Goal: Task Accomplishment & Management: Use online tool/utility

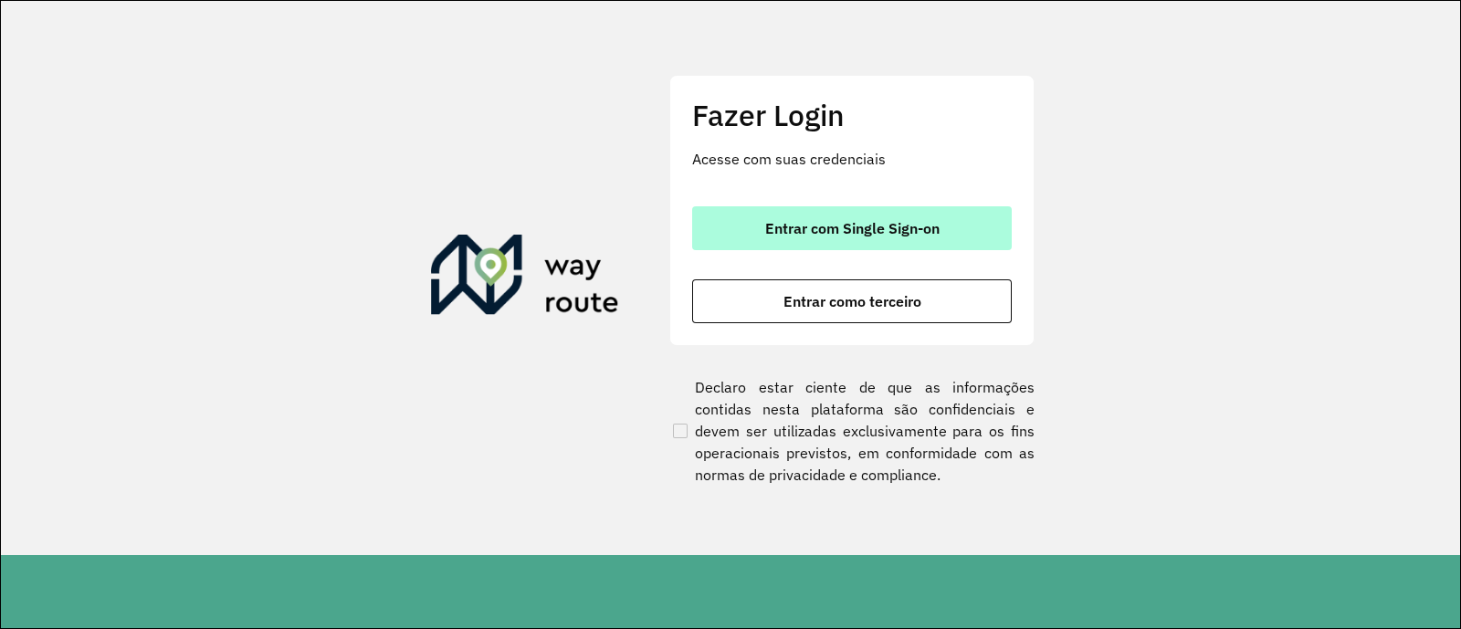
click at [778, 226] on span "Entrar com Single Sign-on" at bounding box center [852, 228] width 174 height 15
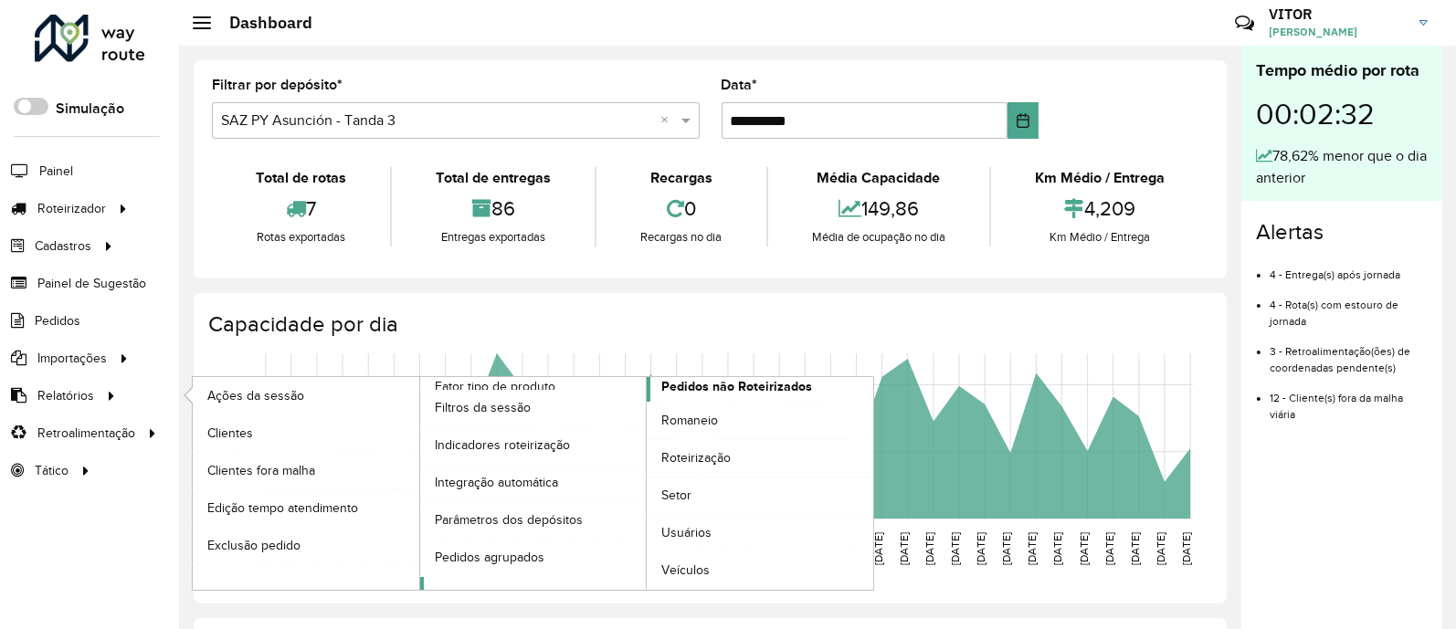
click at [718, 390] on span "Pedidos não Roteirizados" at bounding box center [736, 386] width 151 height 19
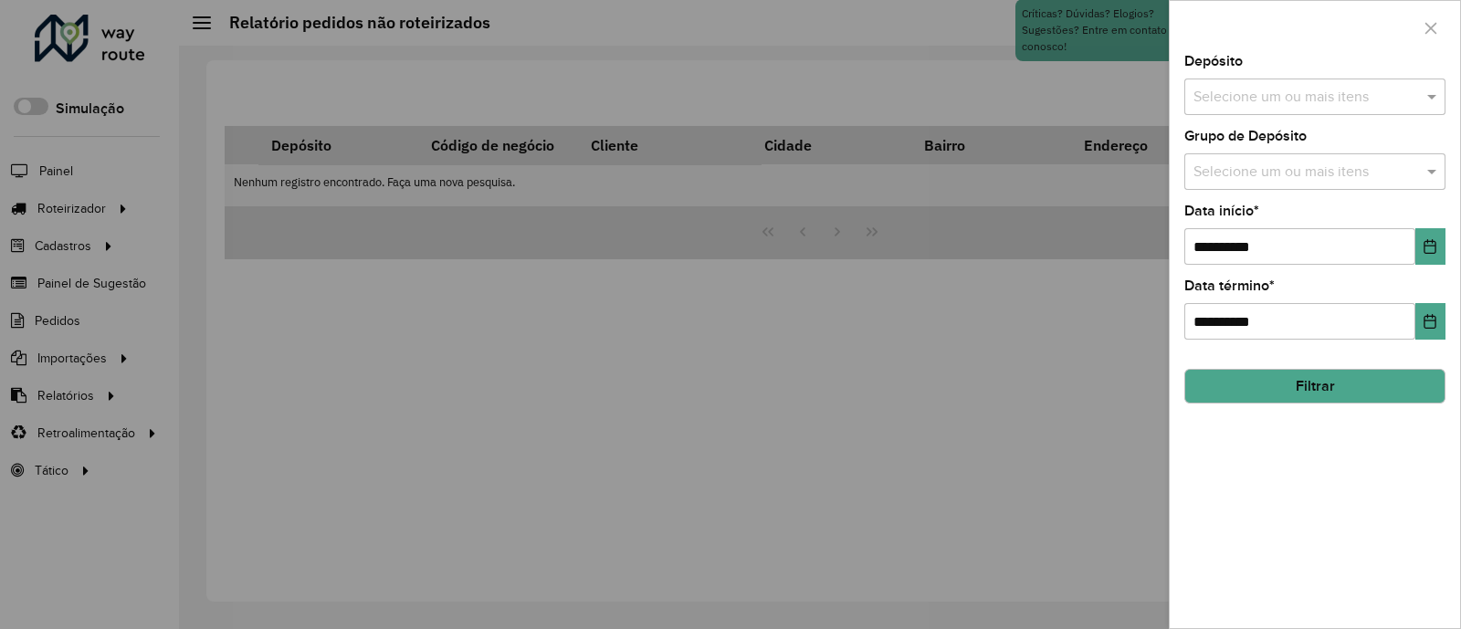
click at [1324, 102] on input "text" at bounding box center [1306, 98] width 234 height 22
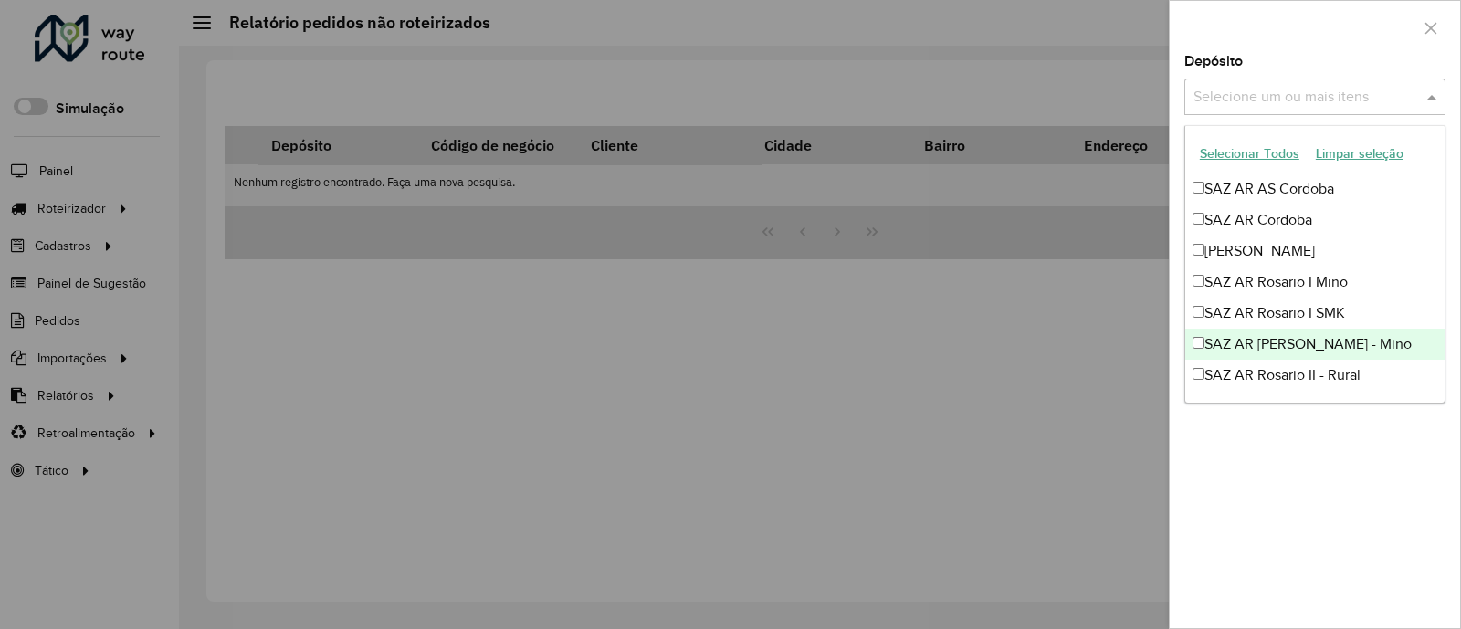
click at [1312, 339] on div "SAZ AR [PERSON_NAME] - Mino" at bounding box center [1314, 344] width 259 height 31
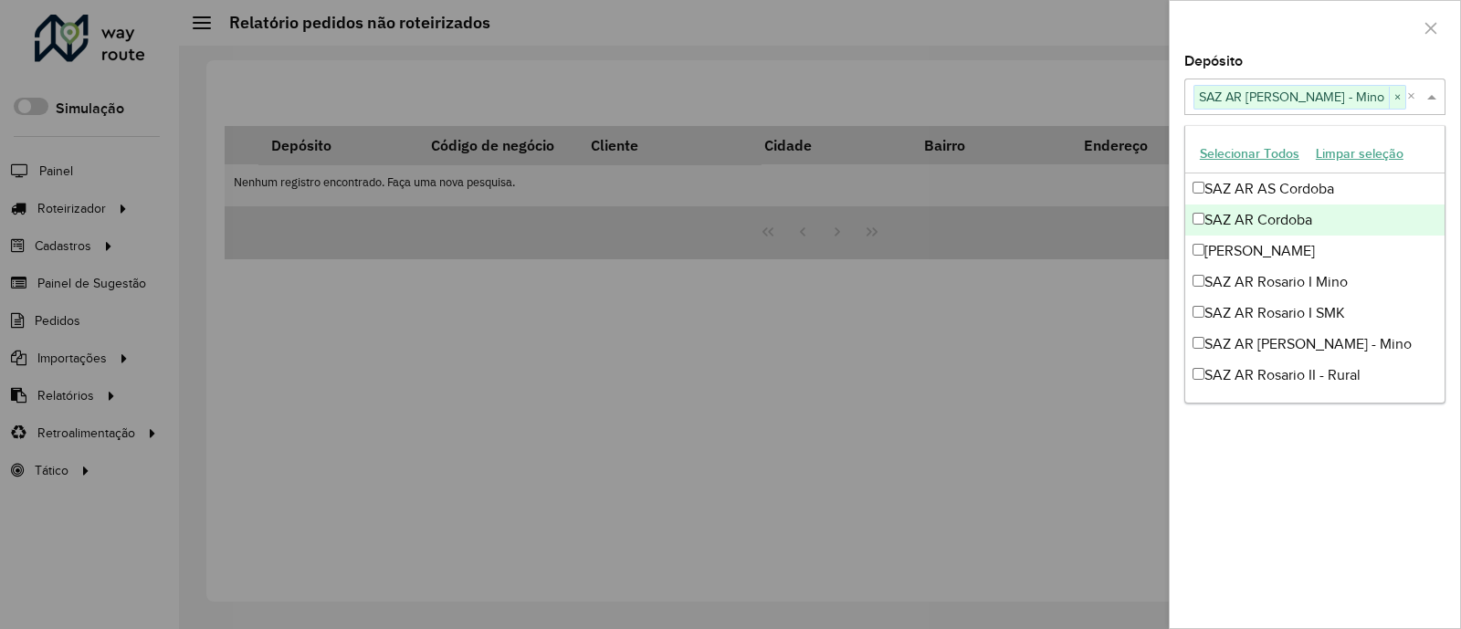
click at [1300, 24] on div at bounding box center [1315, 28] width 290 height 54
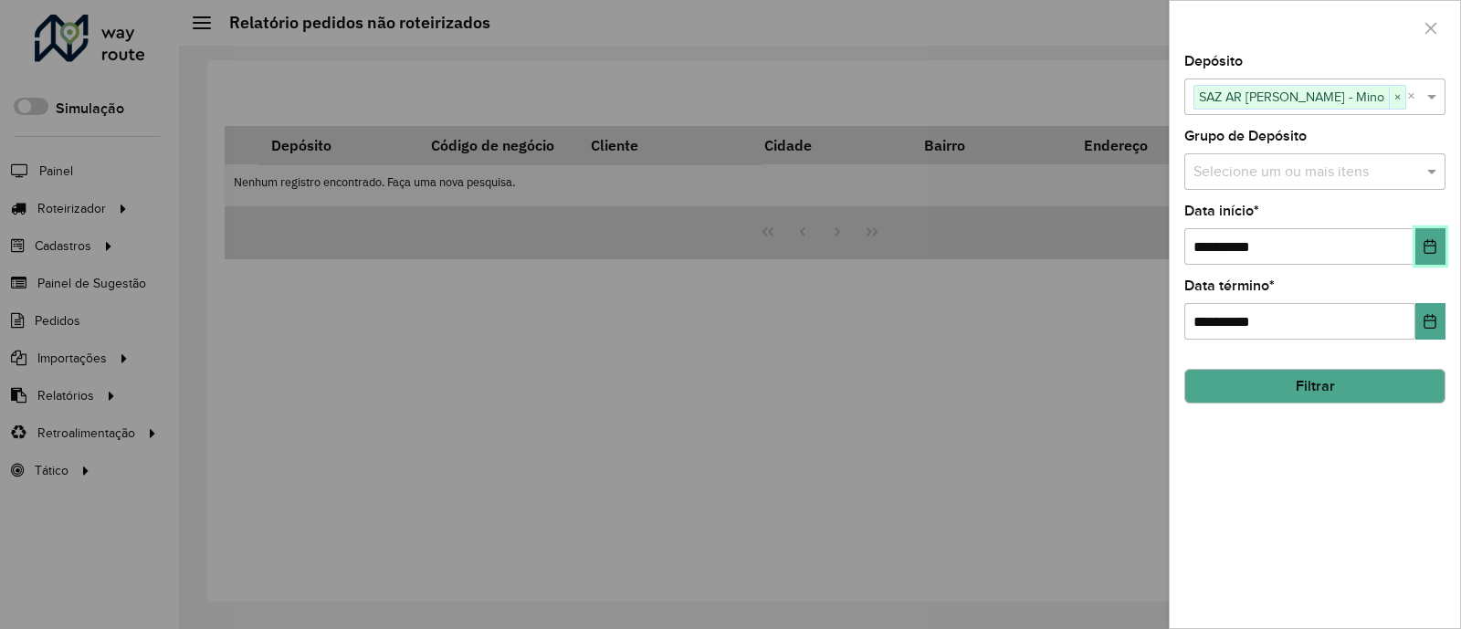
click at [1429, 244] on icon "Choose Date" at bounding box center [1430, 246] width 15 height 15
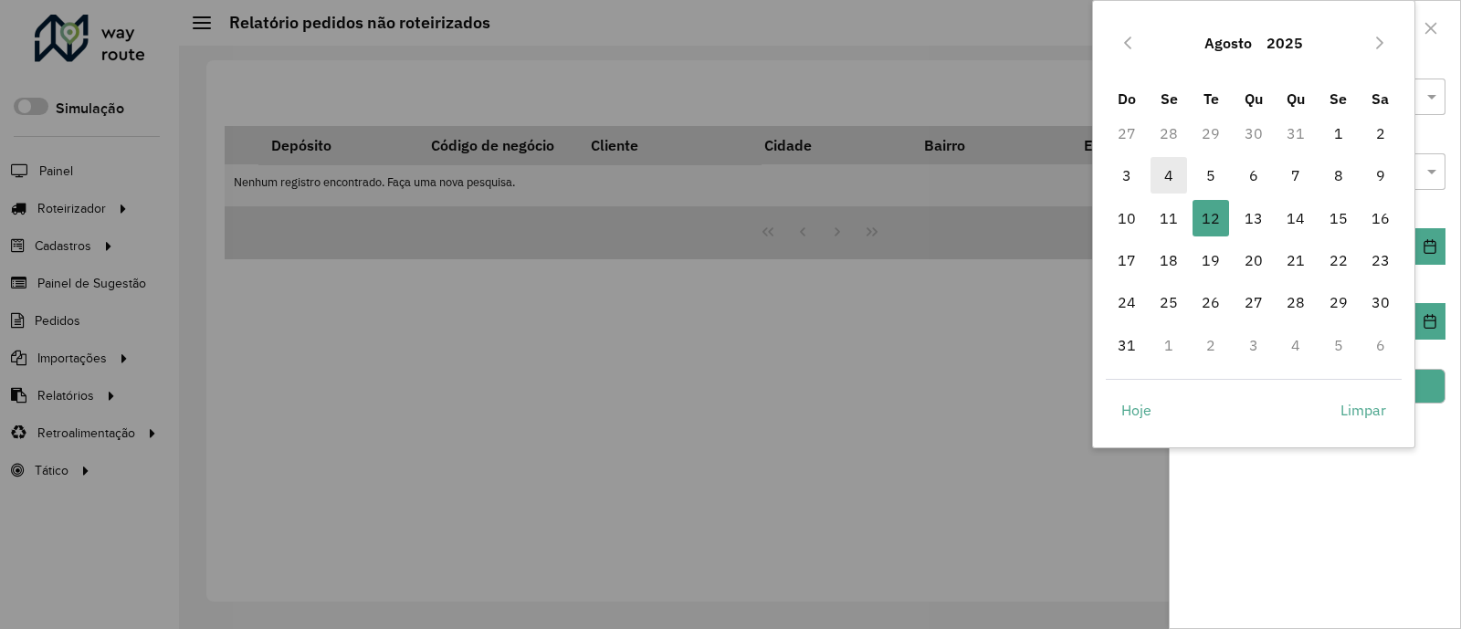
click at [1162, 172] on span "4" at bounding box center [1169, 175] width 37 height 37
type input "**********"
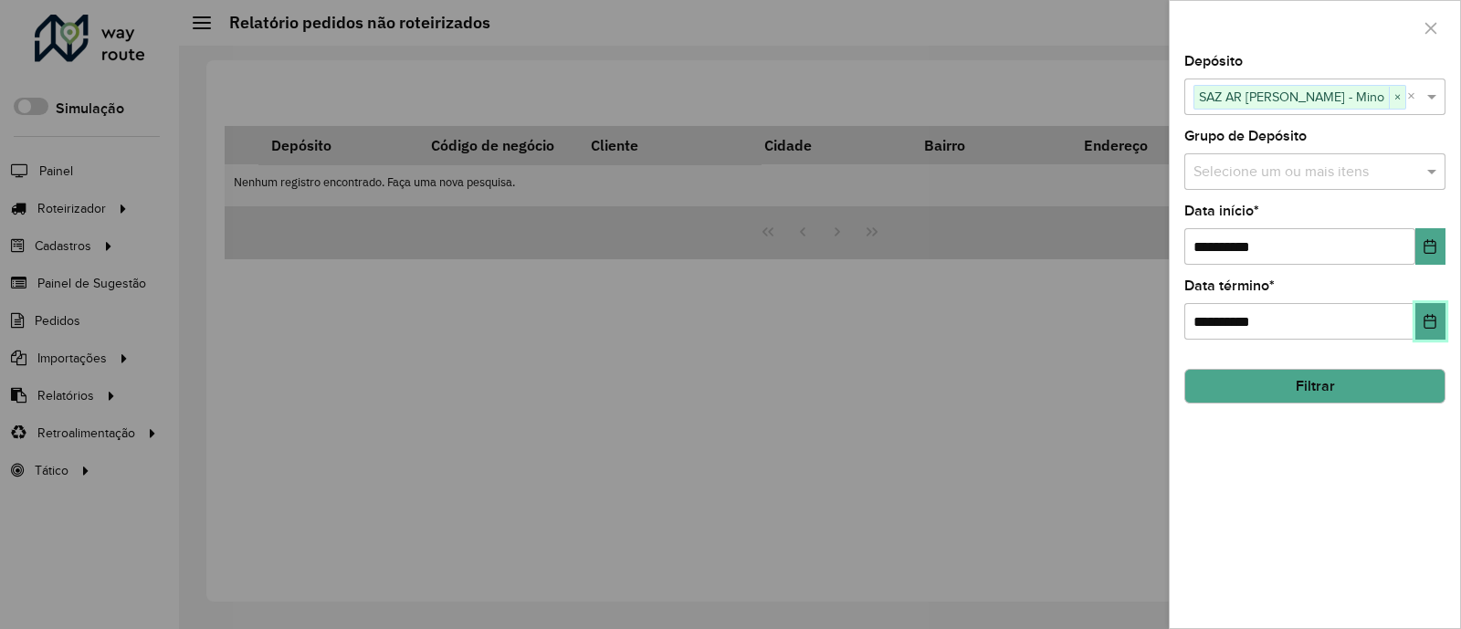
click at [1430, 331] on button "Choose Date" at bounding box center [1430, 321] width 30 height 37
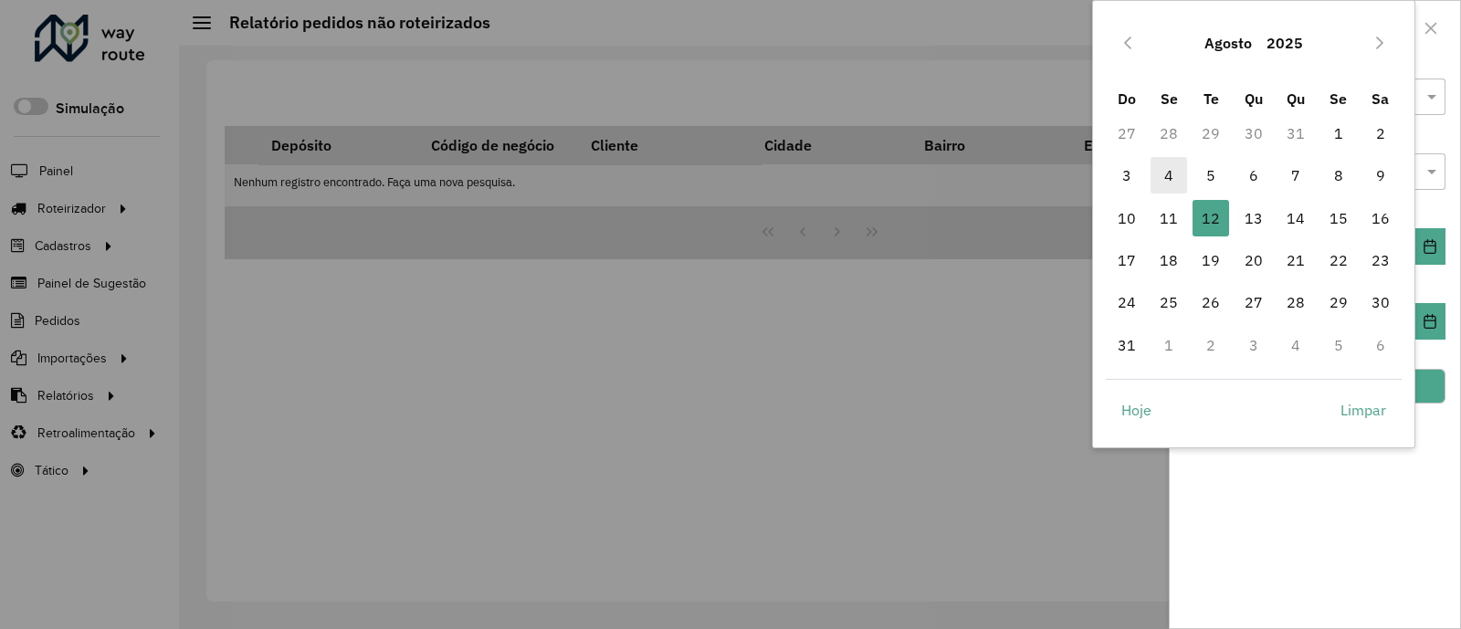
click at [1177, 171] on span "4" at bounding box center [1169, 175] width 37 height 37
type input "**********"
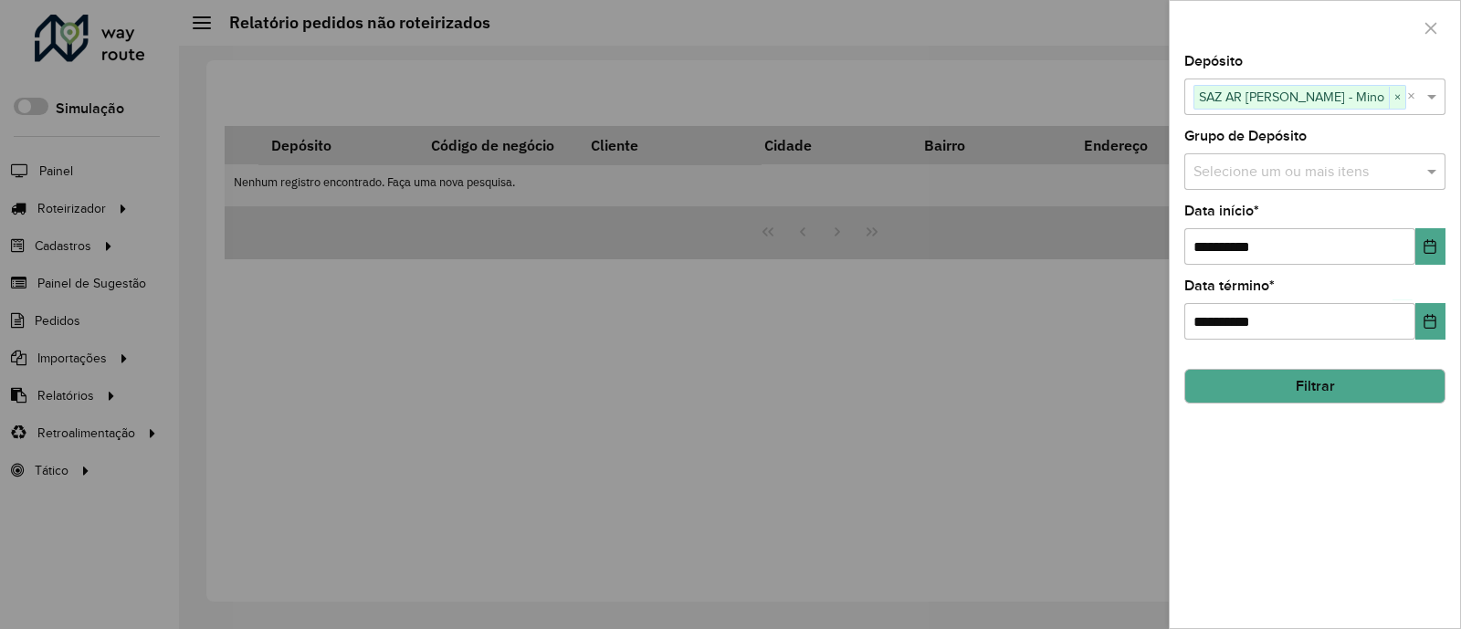
click at [1289, 393] on button "Filtrar" at bounding box center [1314, 386] width 261 height 35
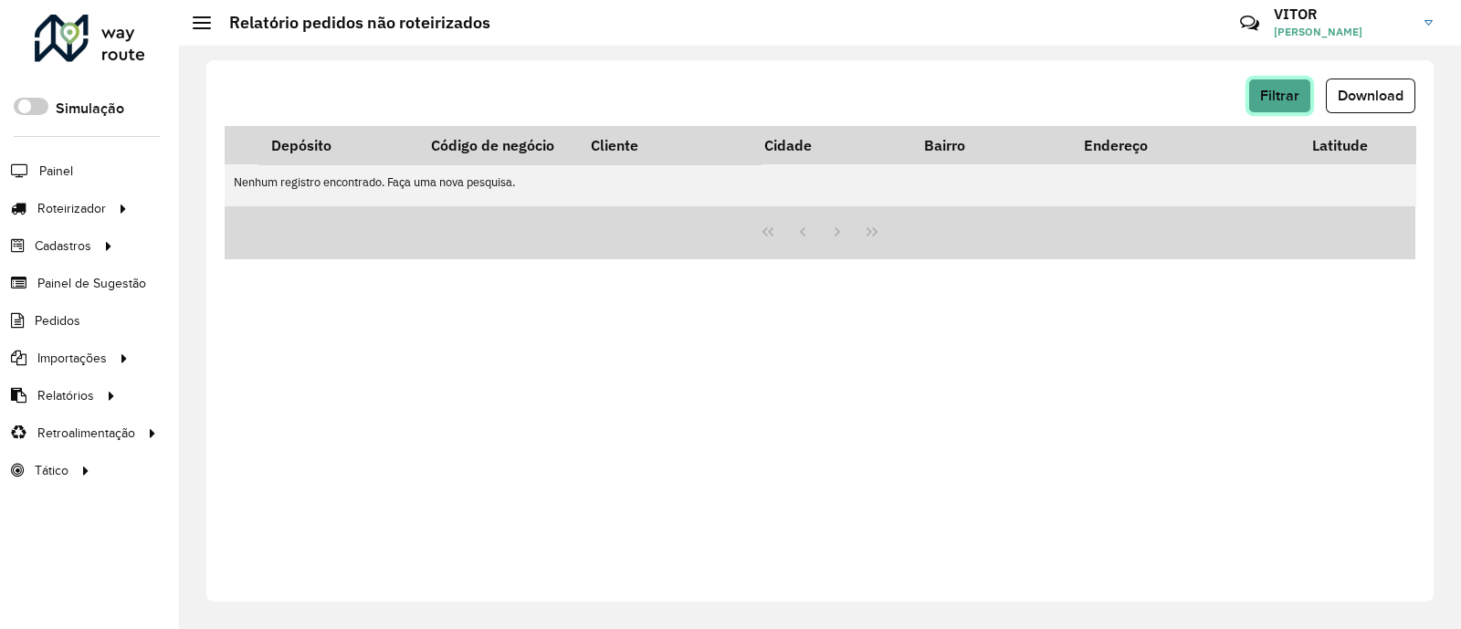
click at [1277, 95] on span "Filtrar" at bounding box center [1279, 96] width 39 height 16
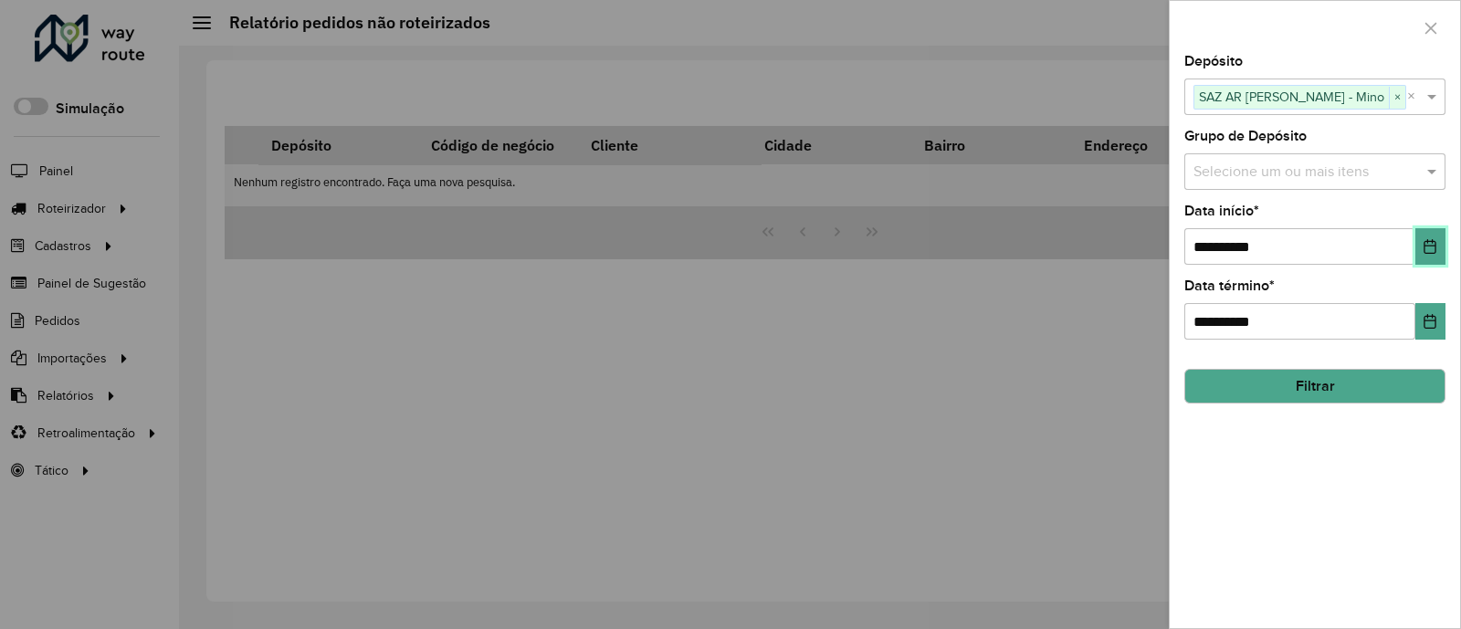
click at [1438, 246] on button "Choose Date" at bounding box center [1430, 246] width 30 height 37
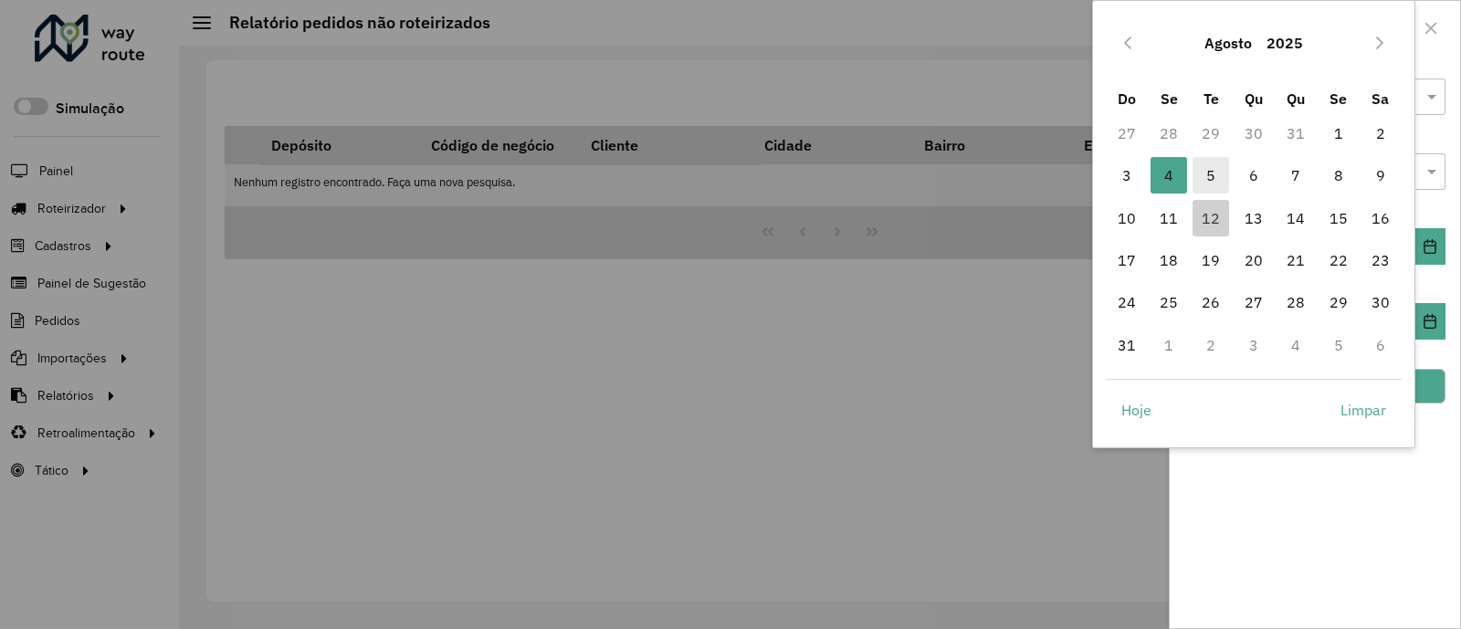
click at [1205, 178] on span "5" at bounding box center [1211, 175] width 37 height 37
type input "**********"
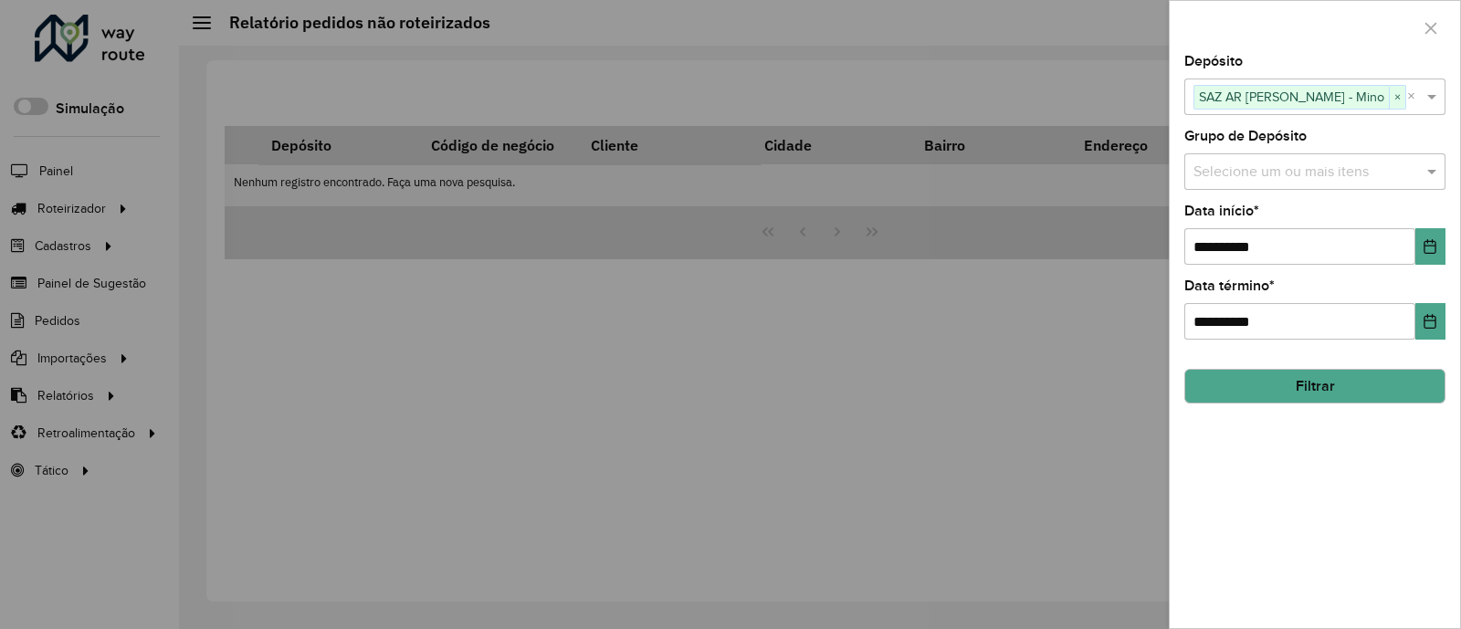
click at [1356, 382] on button "Filtrar" at bounding box center [1314, 386] width 261 height 35
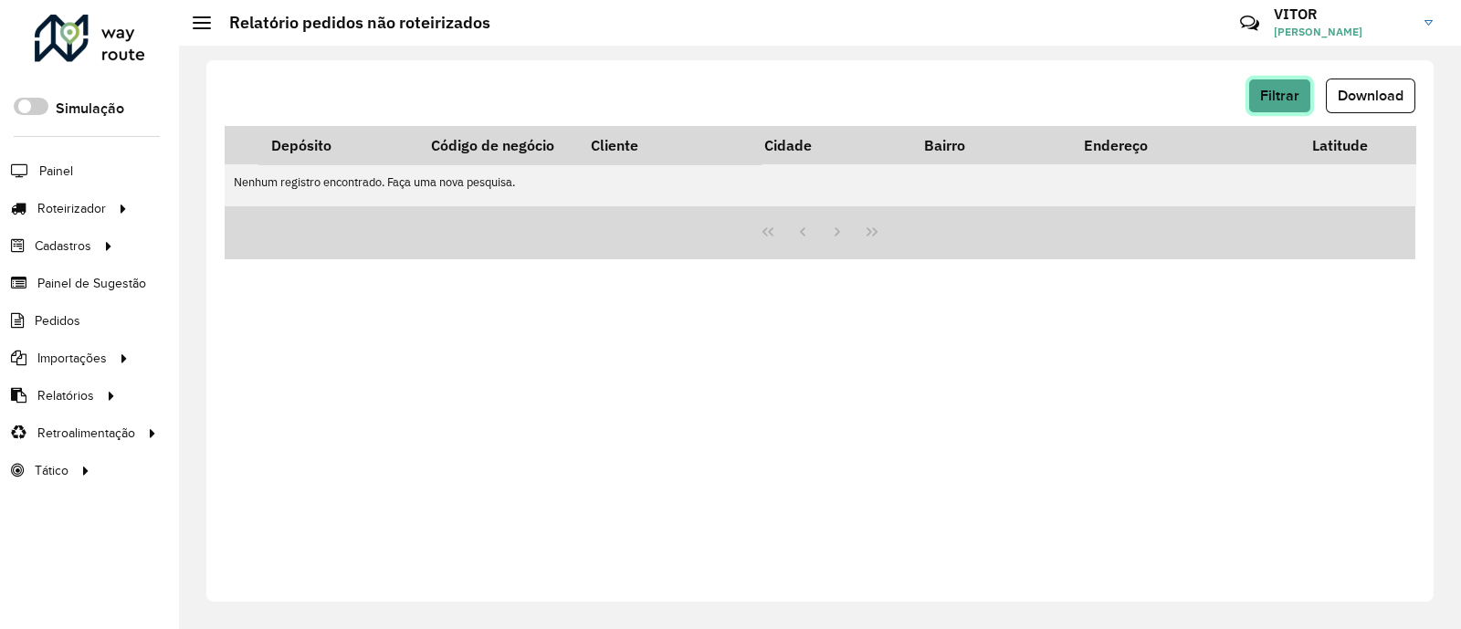
click at [1286, 98] on span "Filtrar" at bounding box center [1279, 96] width 39 height 16
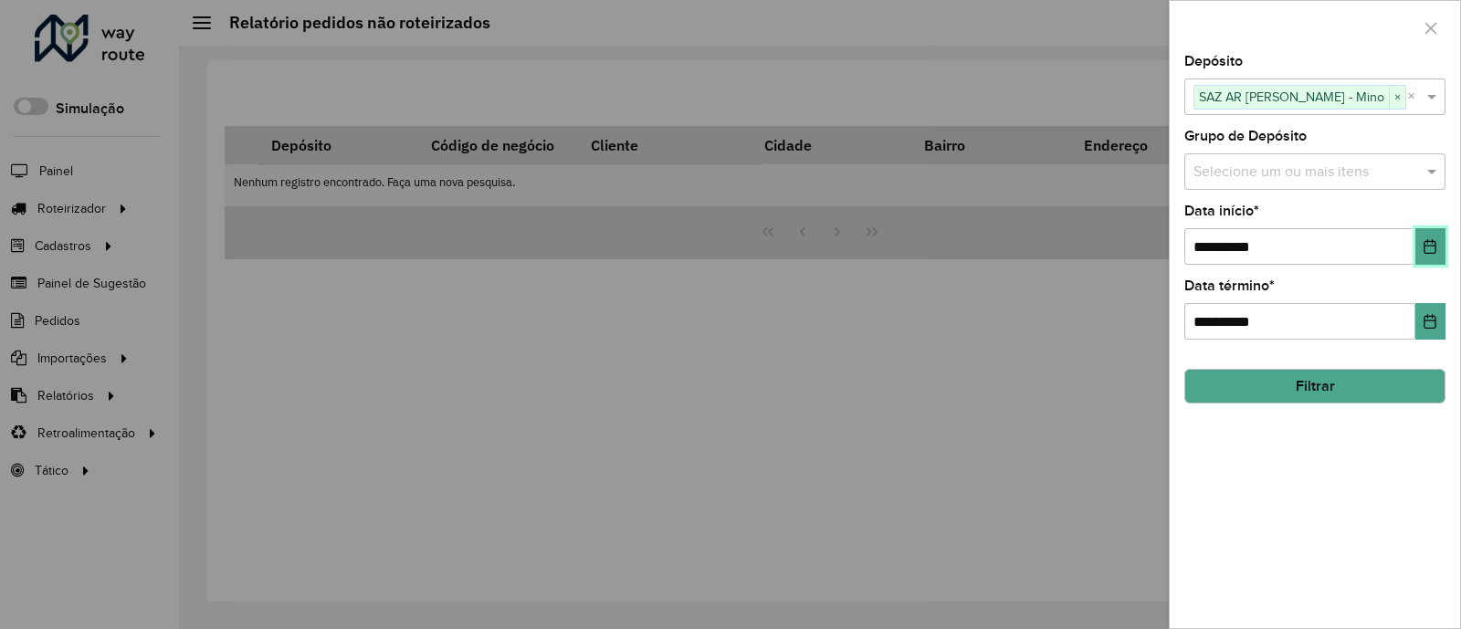
click at [1428, 242] on icon "Choose Date" at bounding box center [1431, 246] width 12 height 15
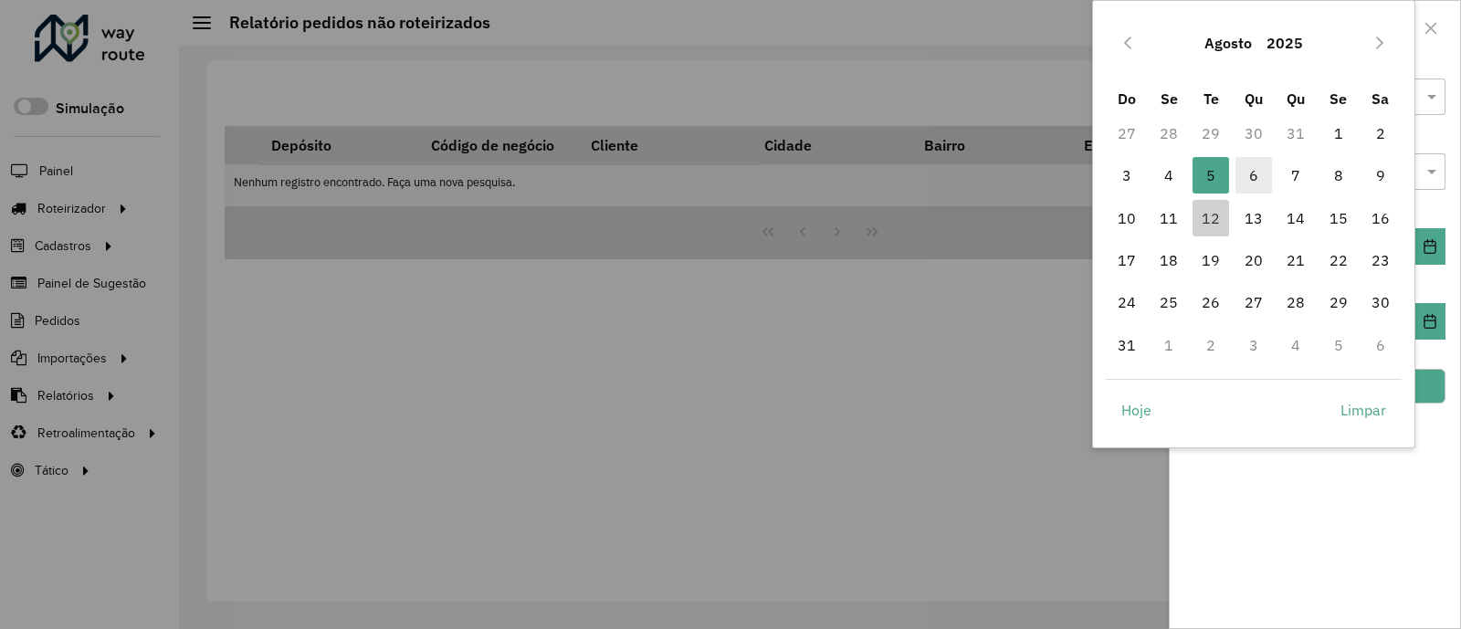
click at [1256, 169] on span "6" at bounding box center [1254, 175] width 37 height 37
type input "**********"
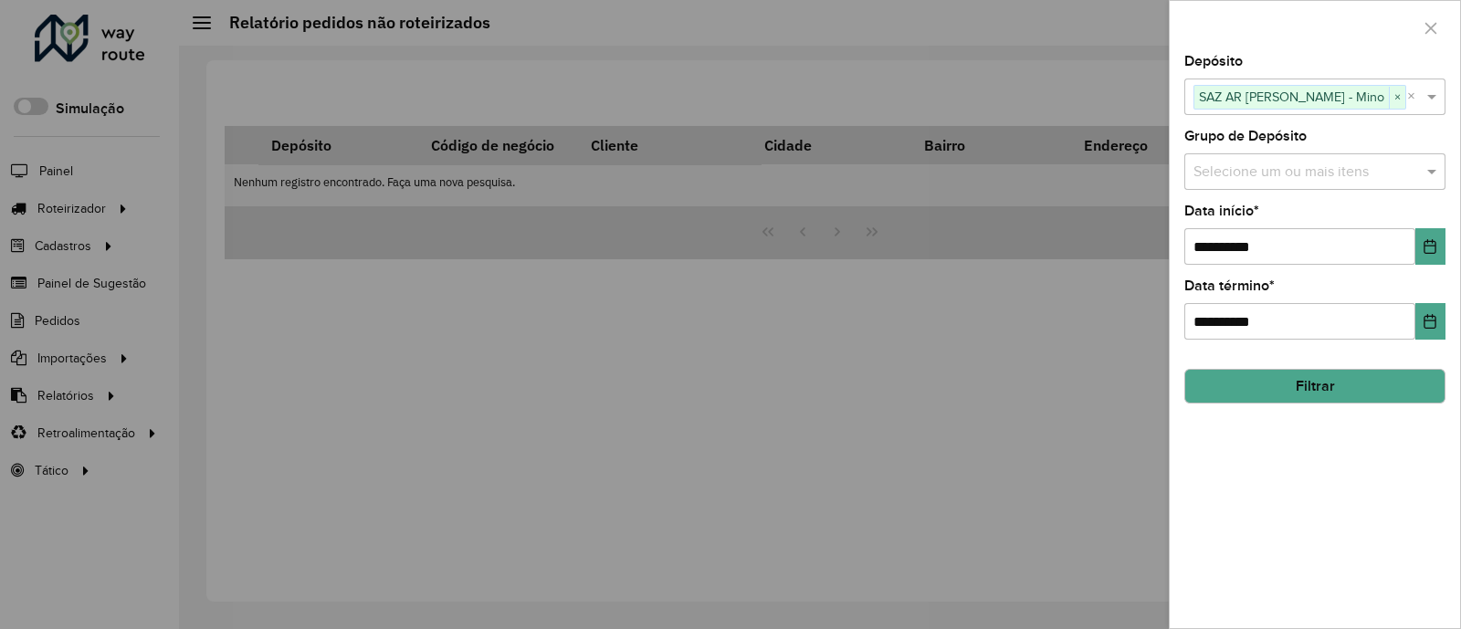
click at [1323, 380] on button "Filtrar" at bounding box center [1314, 386] width 261 height 35
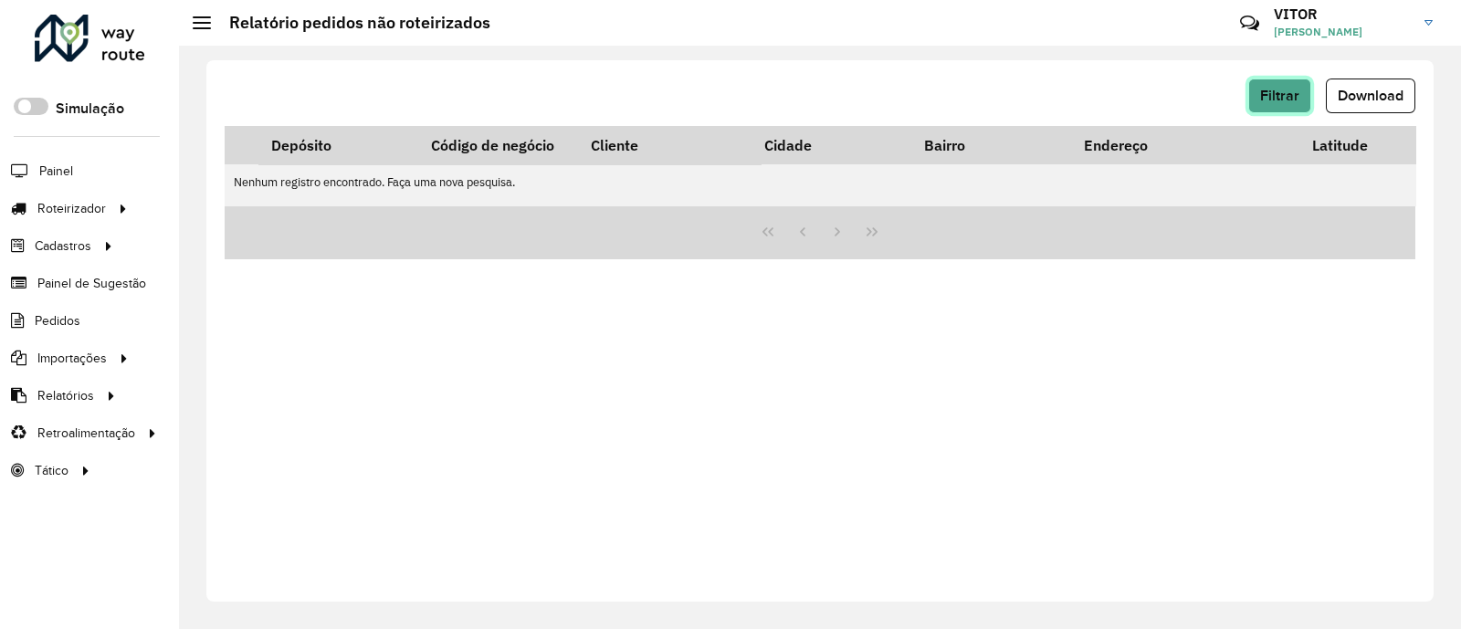
click at [1275, 92] on span "Filtrar" at bounding box center [1279, 96] width 39 height 16
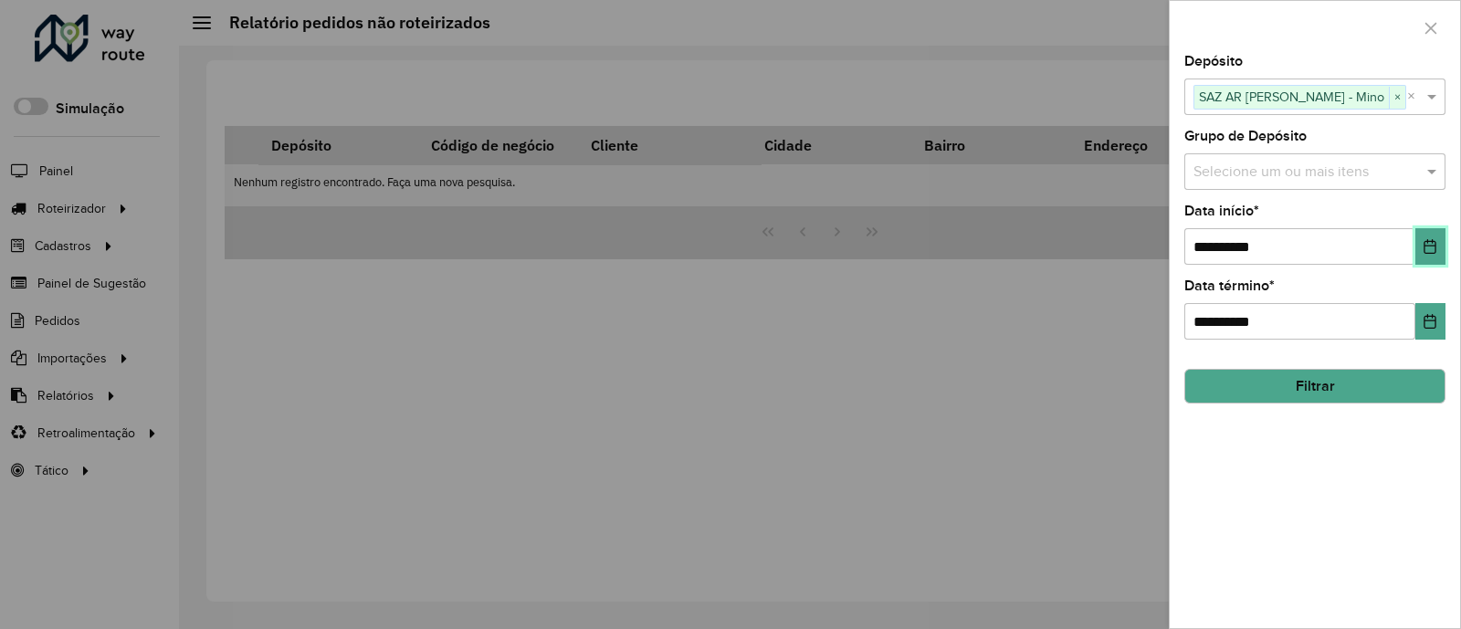
click at [1430, 247] on icon "Choose Date" at bounding box center [1431, 246] width 12 height 15
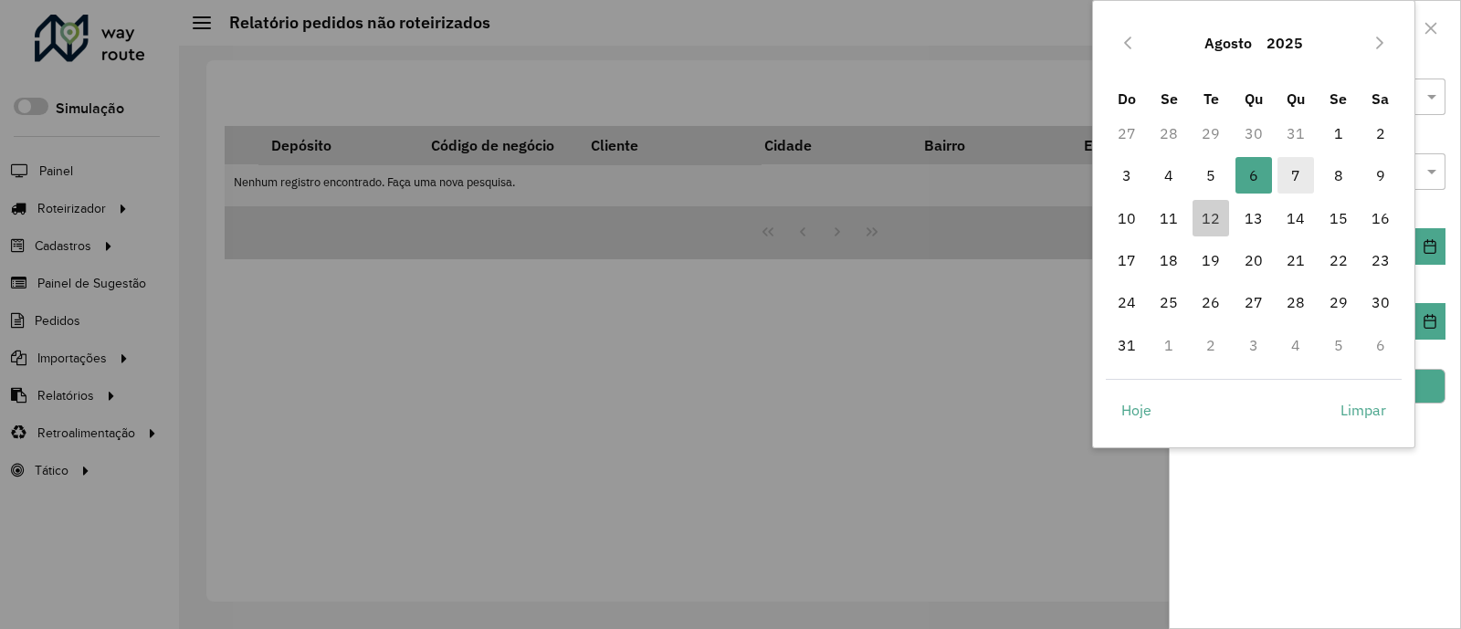
click at [1290, 169] on span "7" at bounding box center [1296, 175] width 37 height 37
type input "**********"
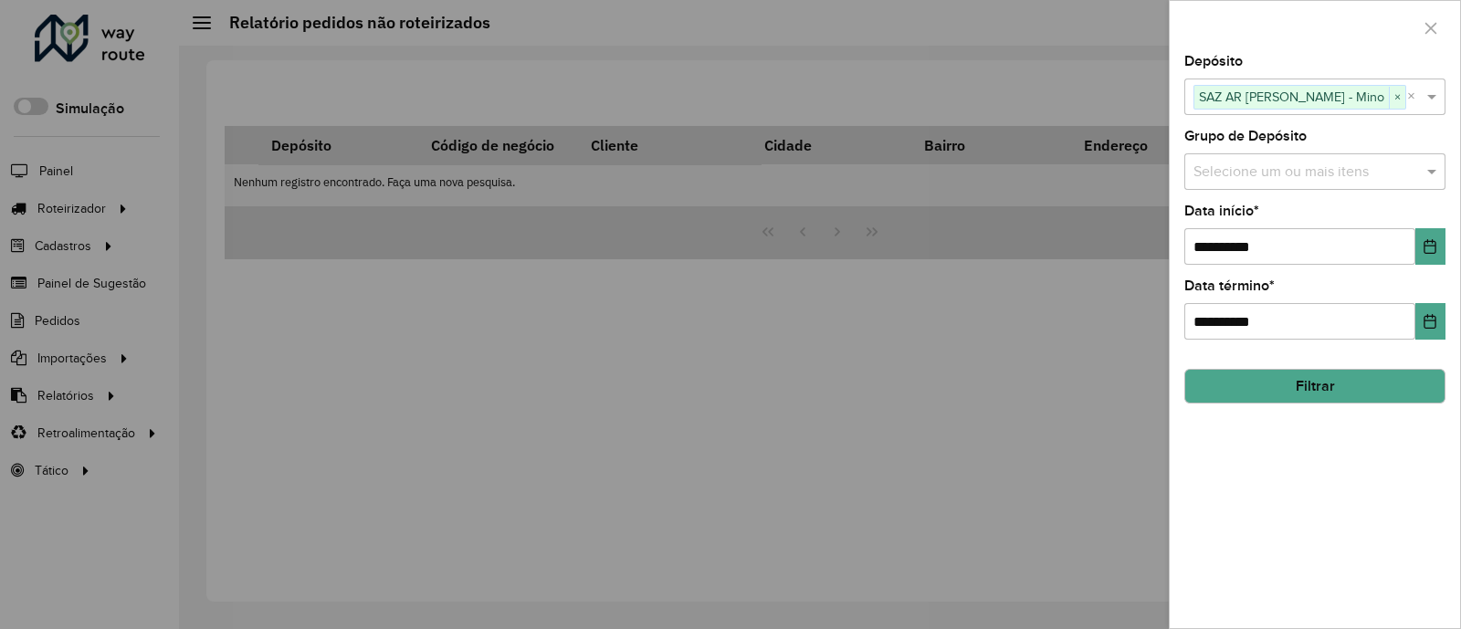
click at [1299, 390] on button "Filtrar" at bounding box center [1314, 386] width 261 height 35
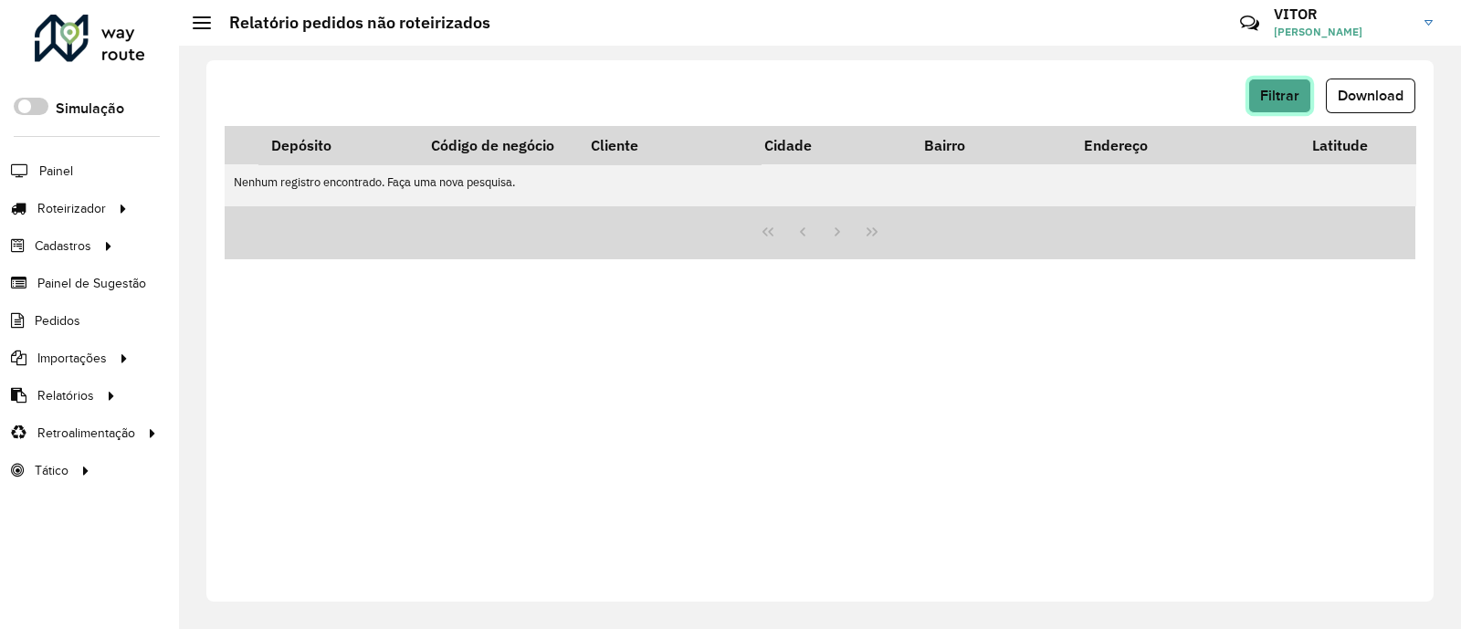
click at [1265, 94] on span "Filtrar" at bounding box center [1279, 96] width 39 height 16
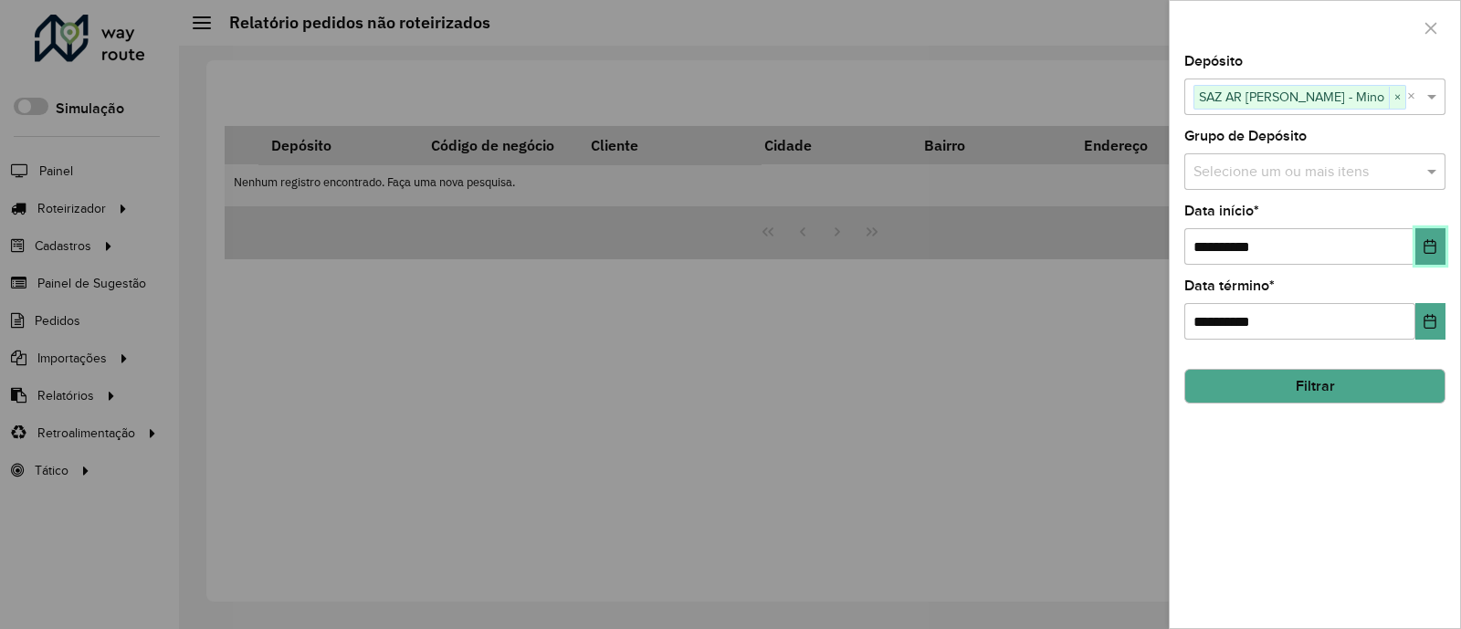
click at [1424, 240] on icon "Choose Date" at bounding box center [1430, 246] width 15 height 15
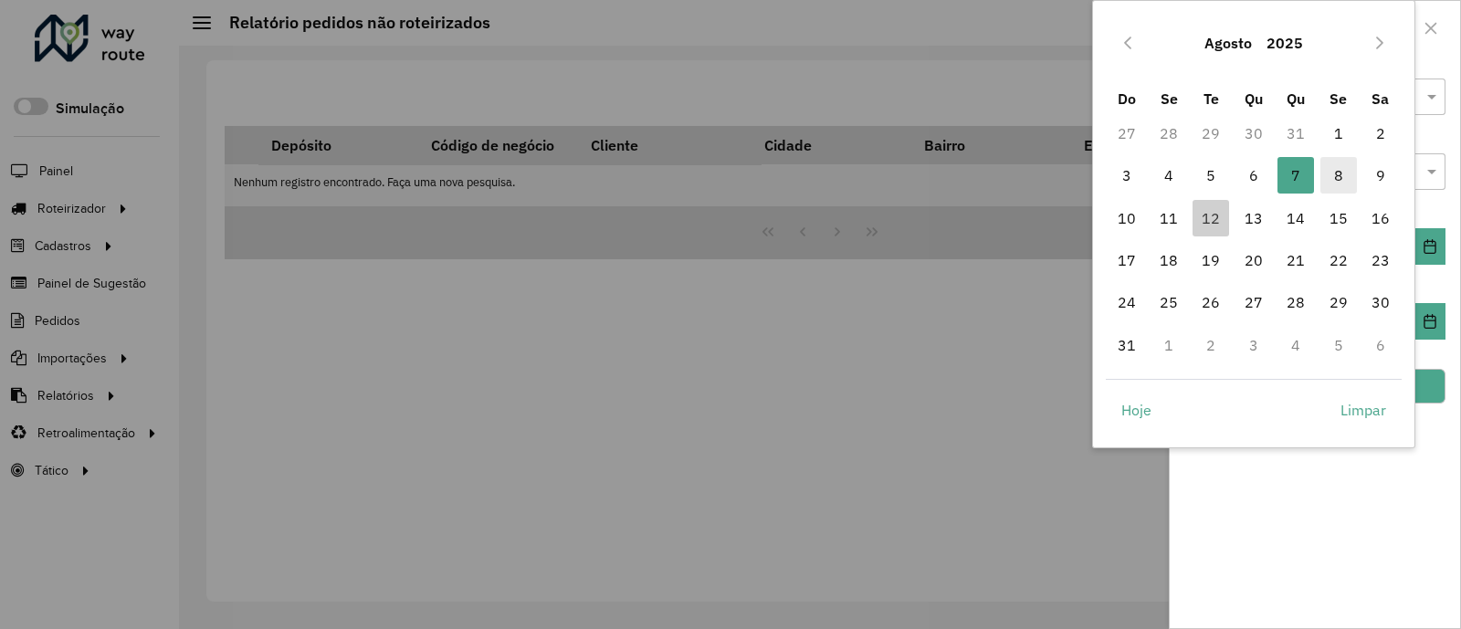
click at [1345, 181] on span "8" at bounding box center [1338, 175] width 37 height 37
type input "**********"
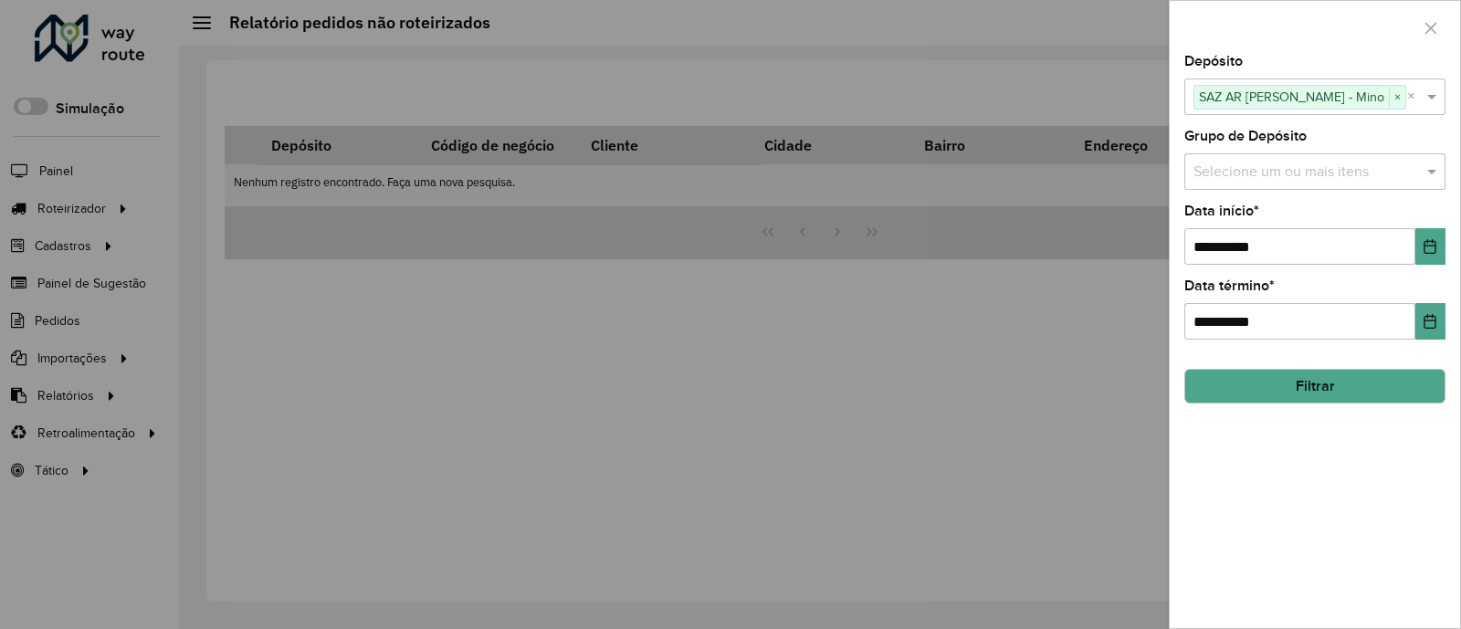
click at [1309, 378] on button "Filtrar" at bounding box center [1314, 386] width 261 height 35
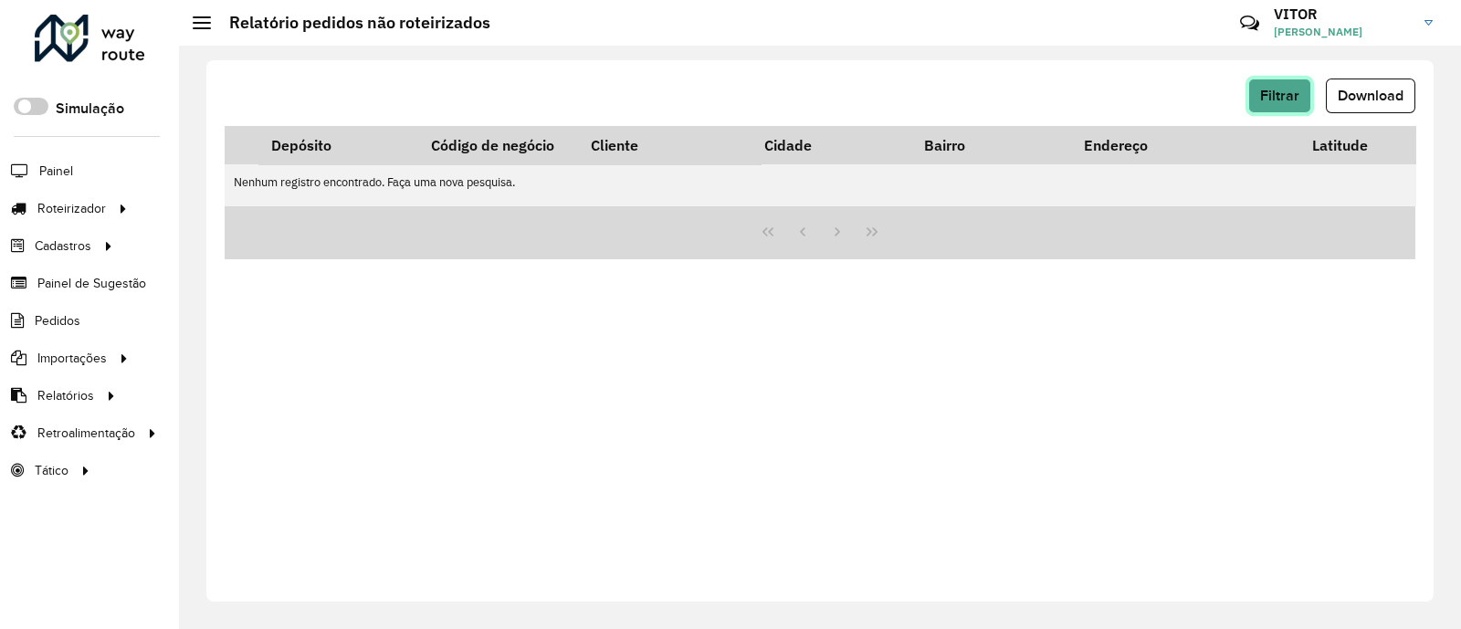
click at [1276, 102] on button "Filtrar" at bounding box center [1279, 96] width 63 height 35
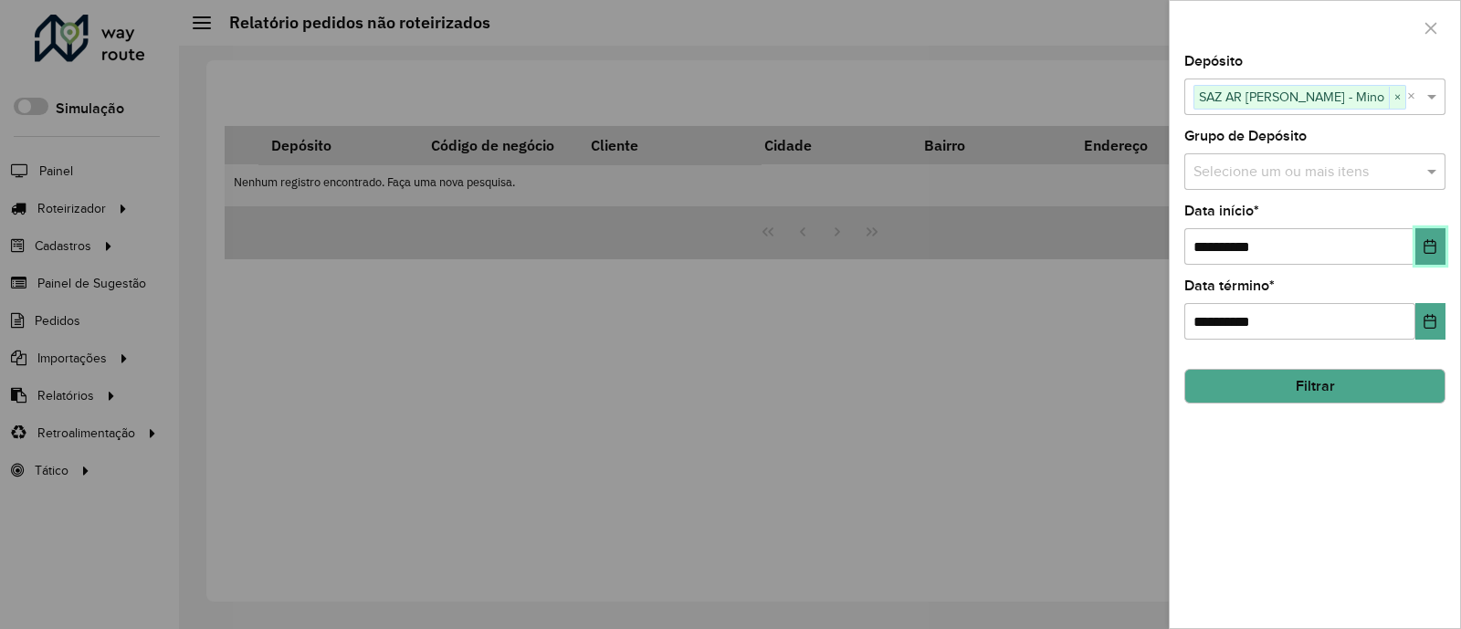
click at [1426, 242] on icon "Choose Date" at bounding box center [1431, 246] width 12 height 15
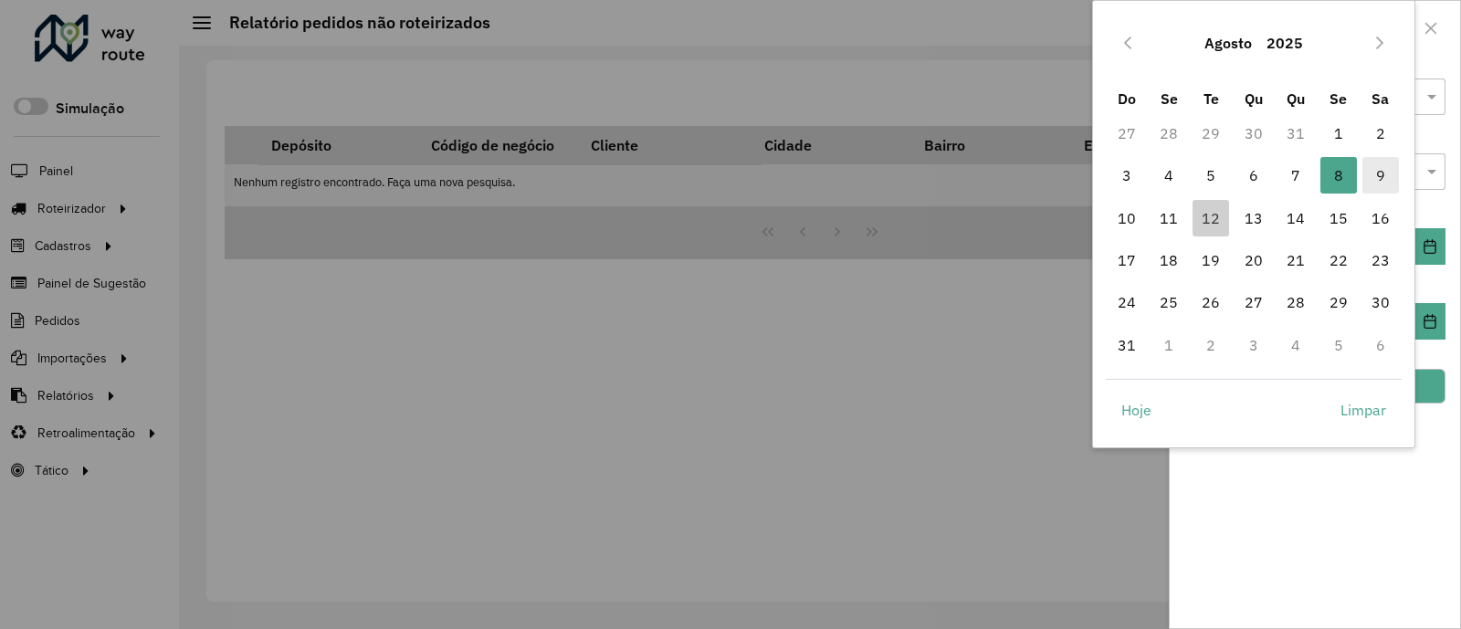
click at [1372, 179] on span "9" at bounding box center [1380, 175] width 37 height 37
type input "**********"
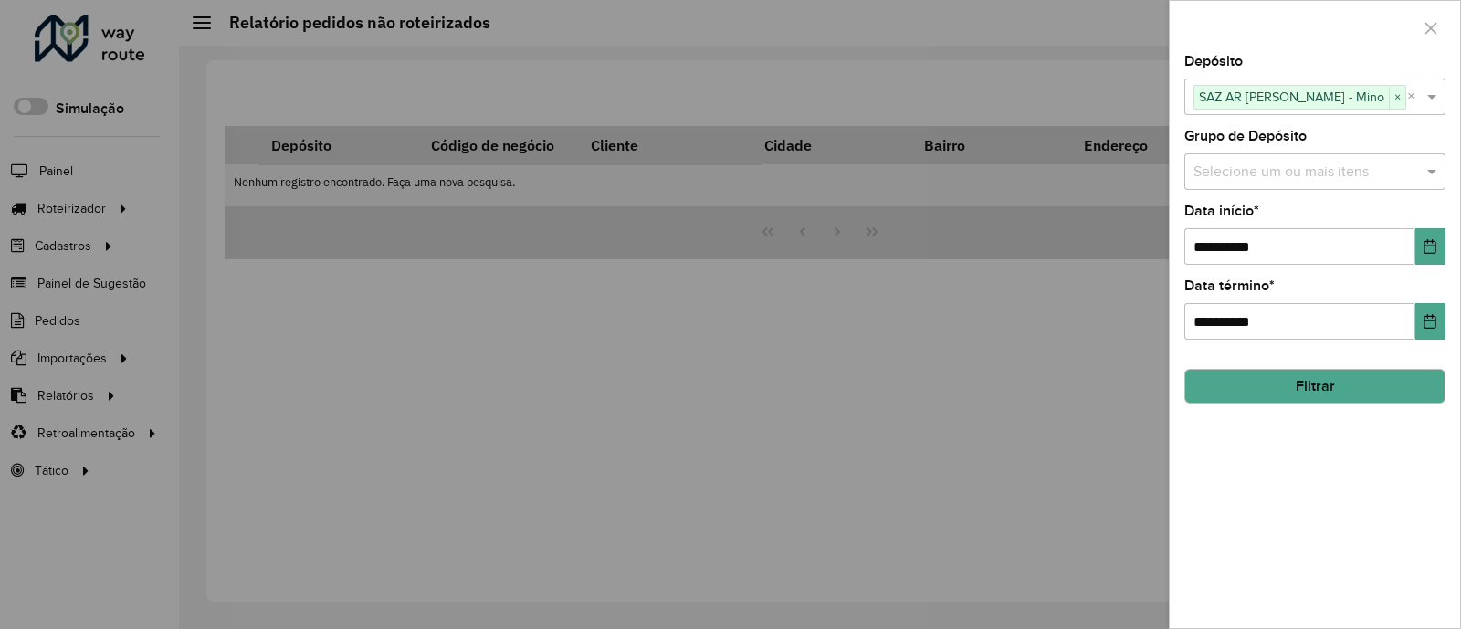
click at [1326, 384] on button "Filtrar" at bounding box center [1314, 386] width 261 height 35
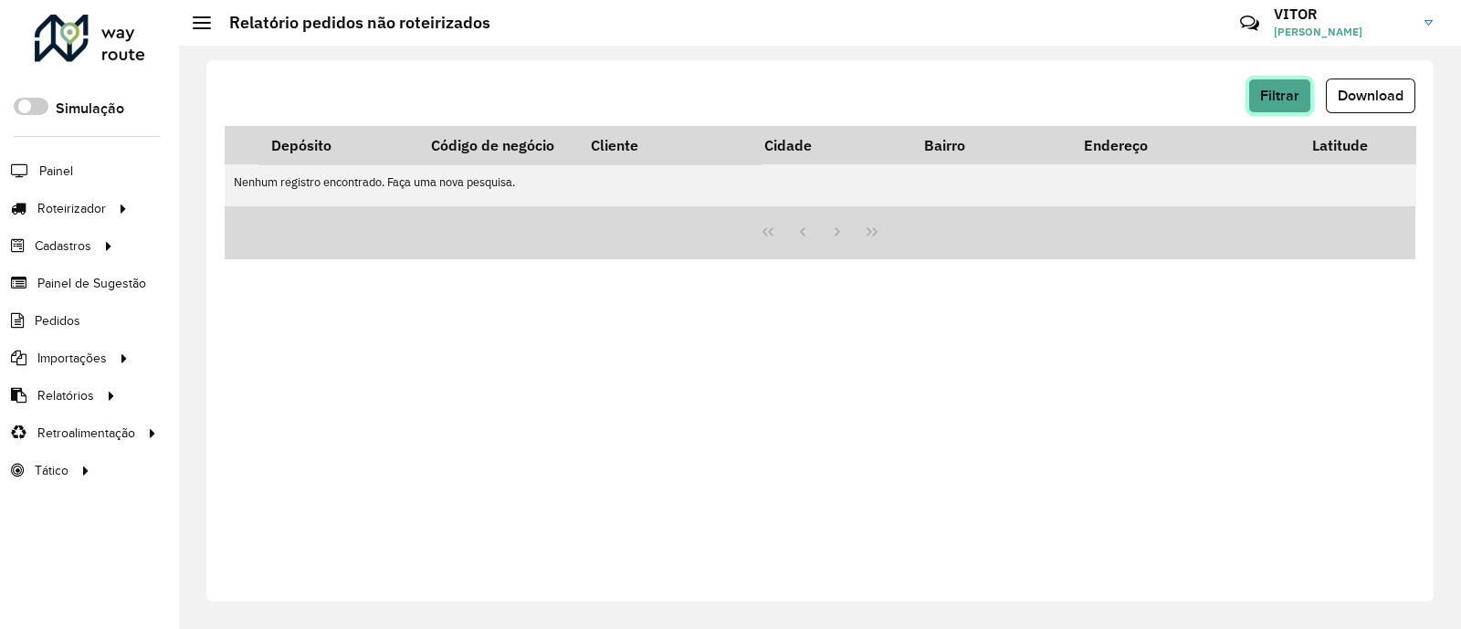
click at [1267, 93] on span "Filtrar" at bounding box center [1279, 96] width 39 height 16
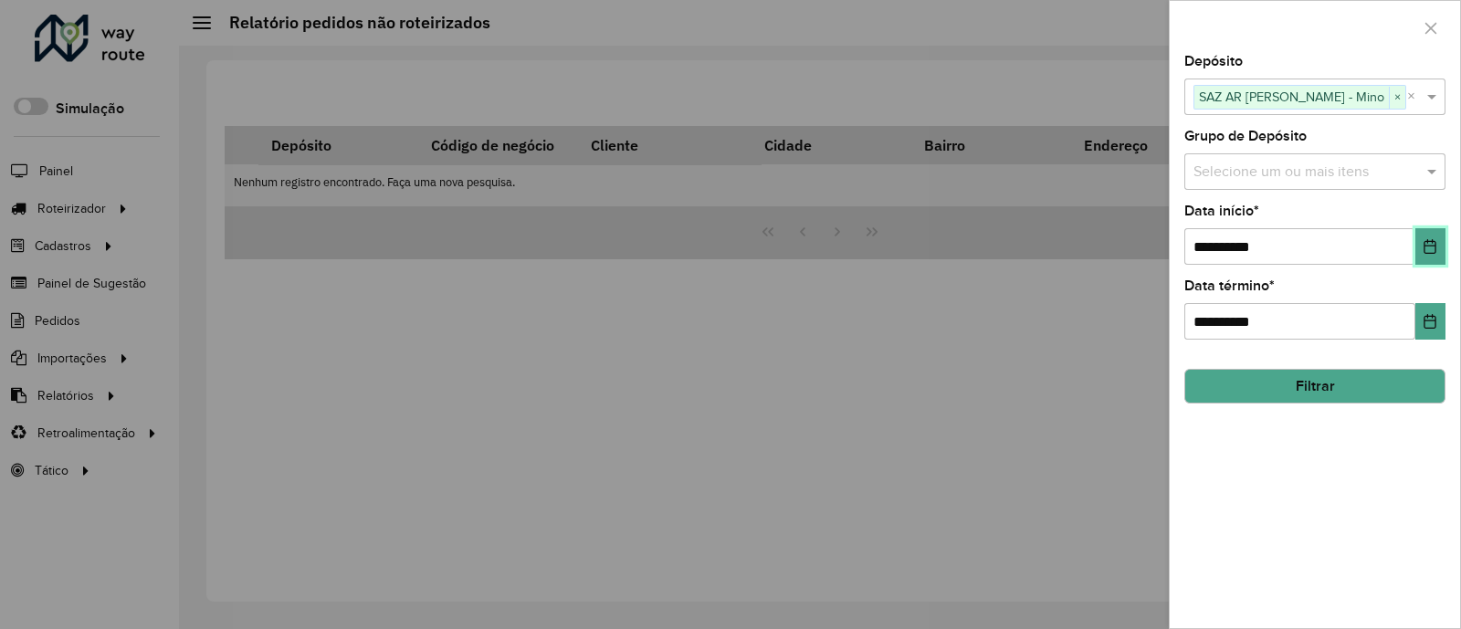
click at [1425, 244] on icon "Choose Date" at bounding box center [1431, 246] width 12 height 15
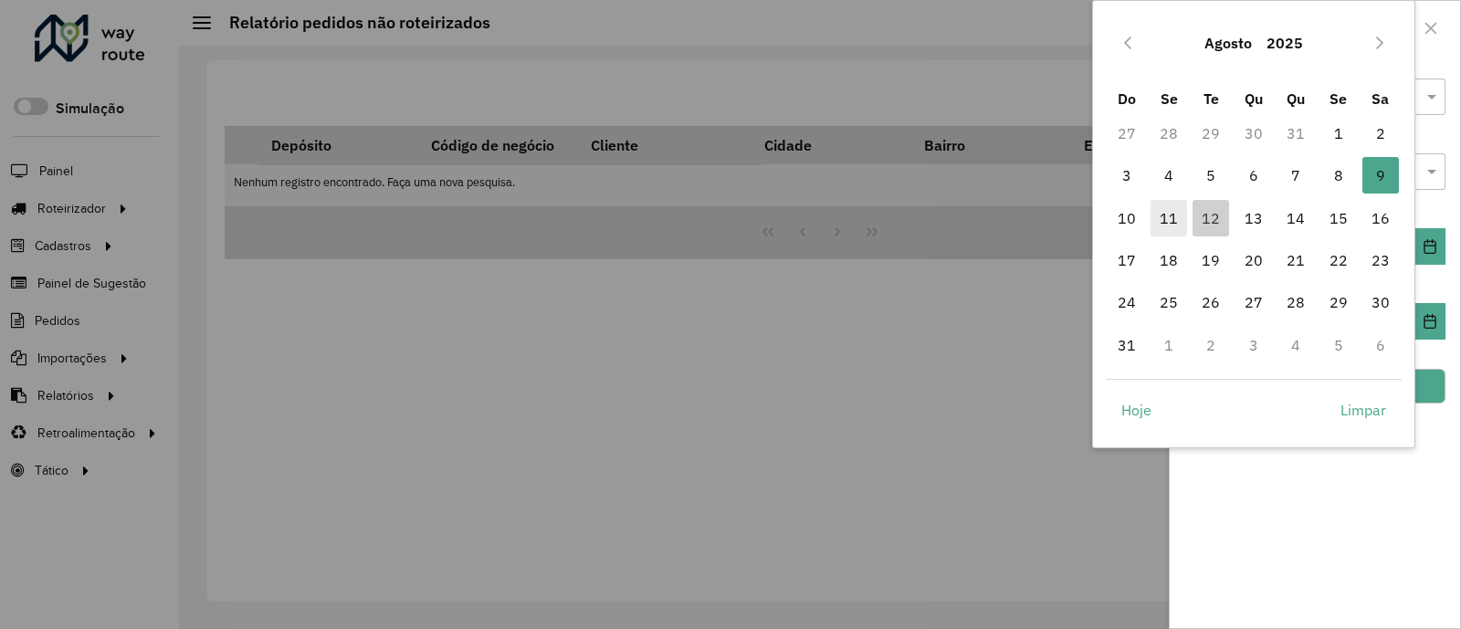
click at [1164, 219] on span "11" at bounding box center [1169, 218] width 37 height 37
type input "**********"
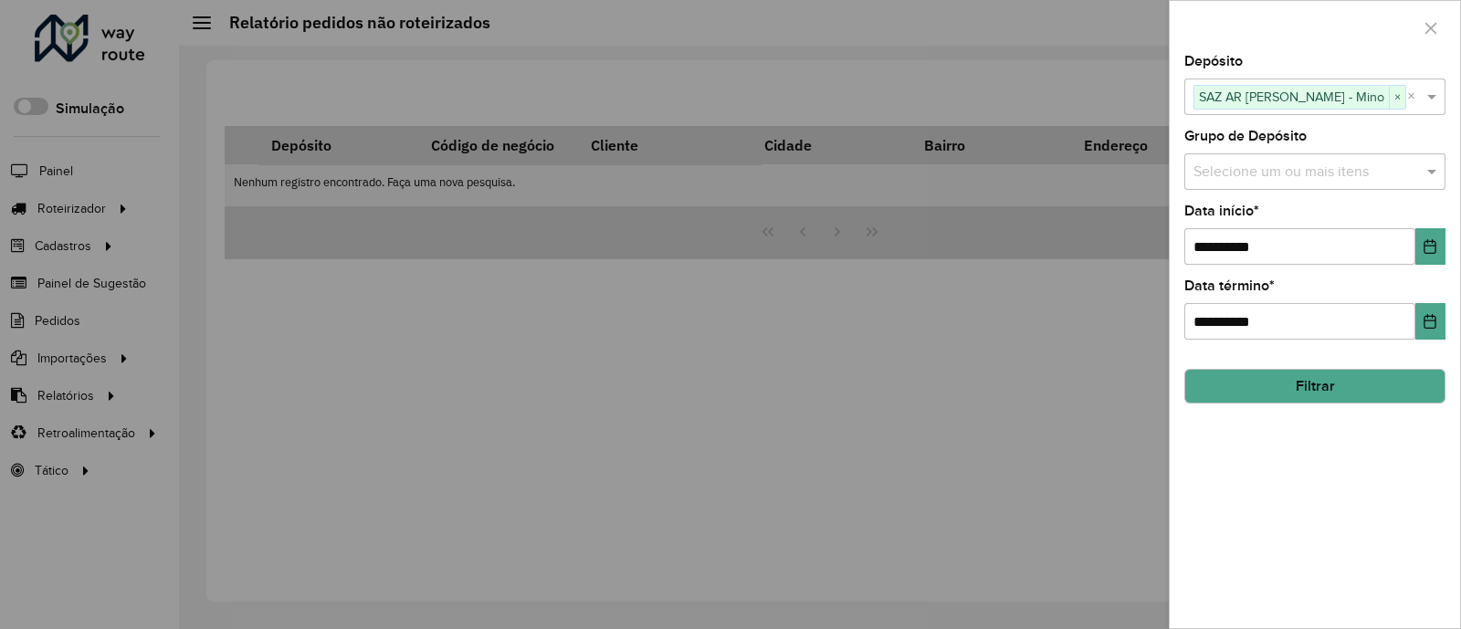
click at [1298, 384] on button "Filtrar" at bounding box center [1314, 386] width 261 height 35
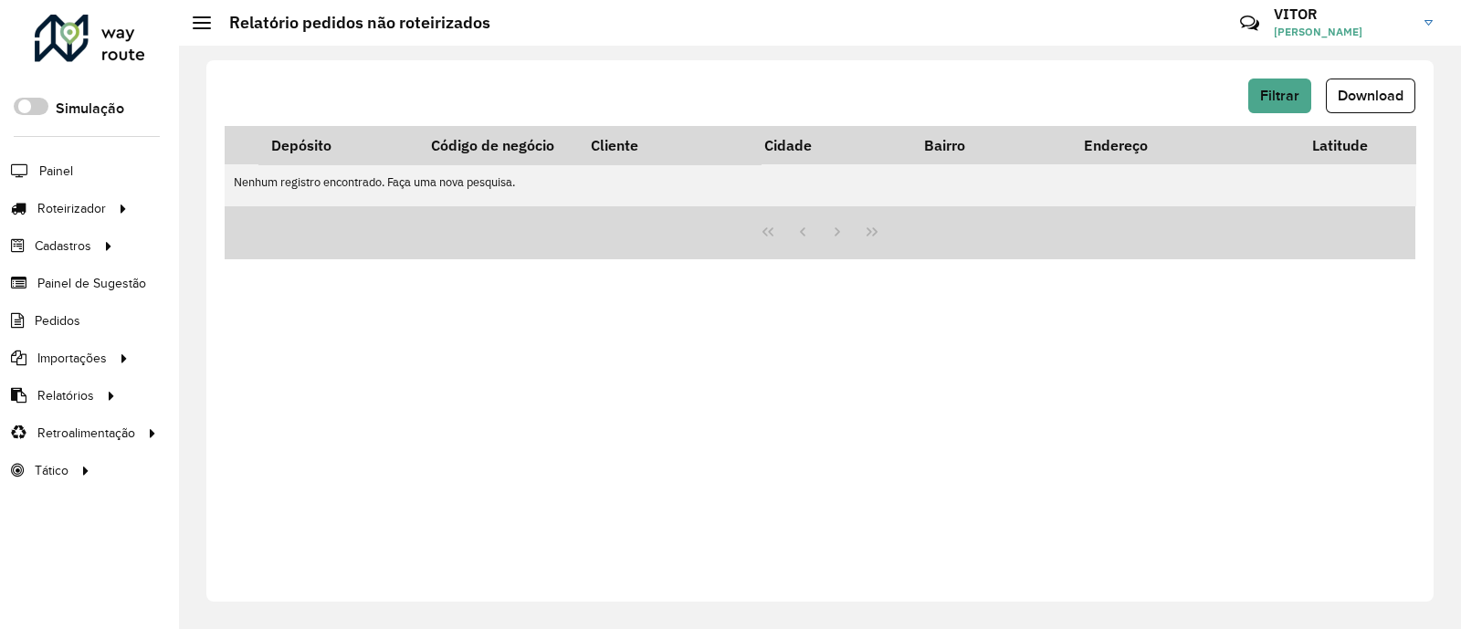
click at [1147, 408] on div "Filtrar Download Depósito Código de negócio Cliente Cidade Bairro Endereço Lati…" at bounding box center [819, 331] width 1227 height 542
click at [1000, 343] on div "Filtrar Download Depósito Código de negócio Cliente Cidade Bairro Endereço Lati…" at bounding box center [819, 331] width 1227 height 542
click at [1032, 72] on div "Filtrar Download Depósito Código de negócio Cliente Cidade Bairro Endereço Lati…" at bounding box center [819, 331] width 1227 height 542
click at [1023, 116] on div "Filtrar Download" at bounding box center [820, 102] width 1191 height 47
click at [226, 202] on span "Entregas" at bounding box center [233, 208] width 52 height 19
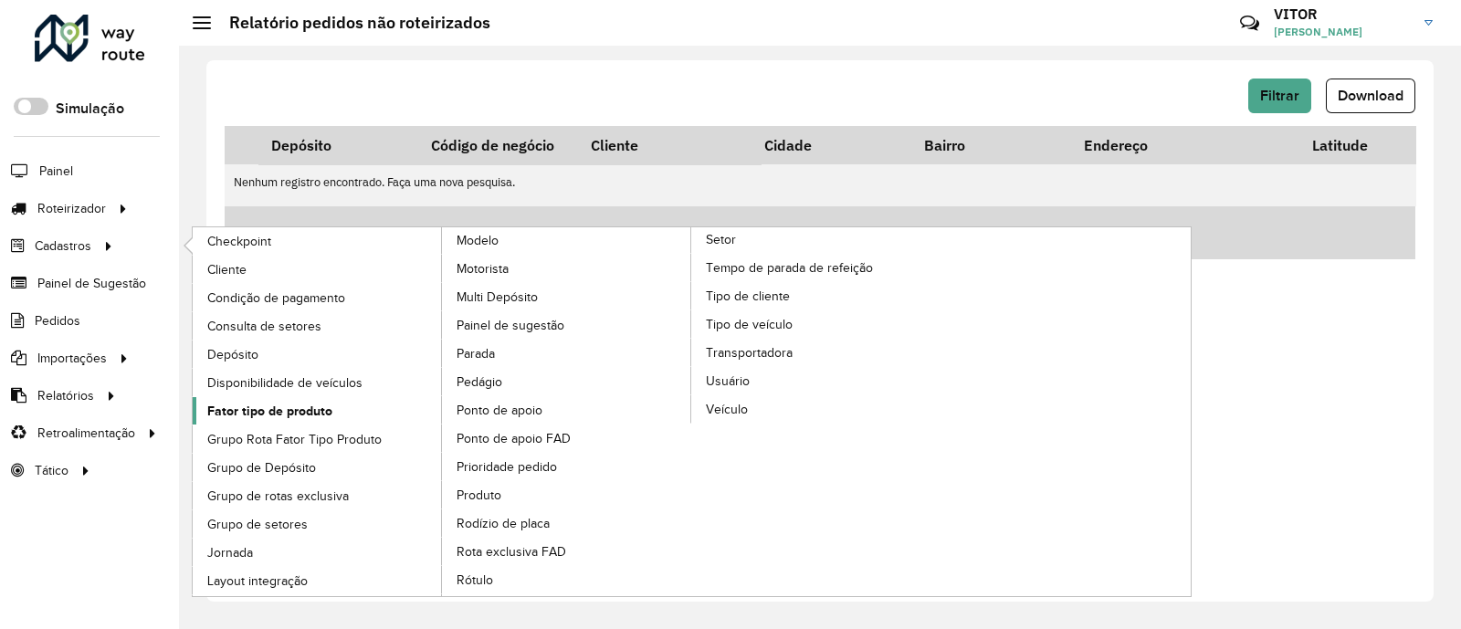
click at [299, 403] on span "Fator tipo de produto" at bounding box center [269, 411] width 125 height 19
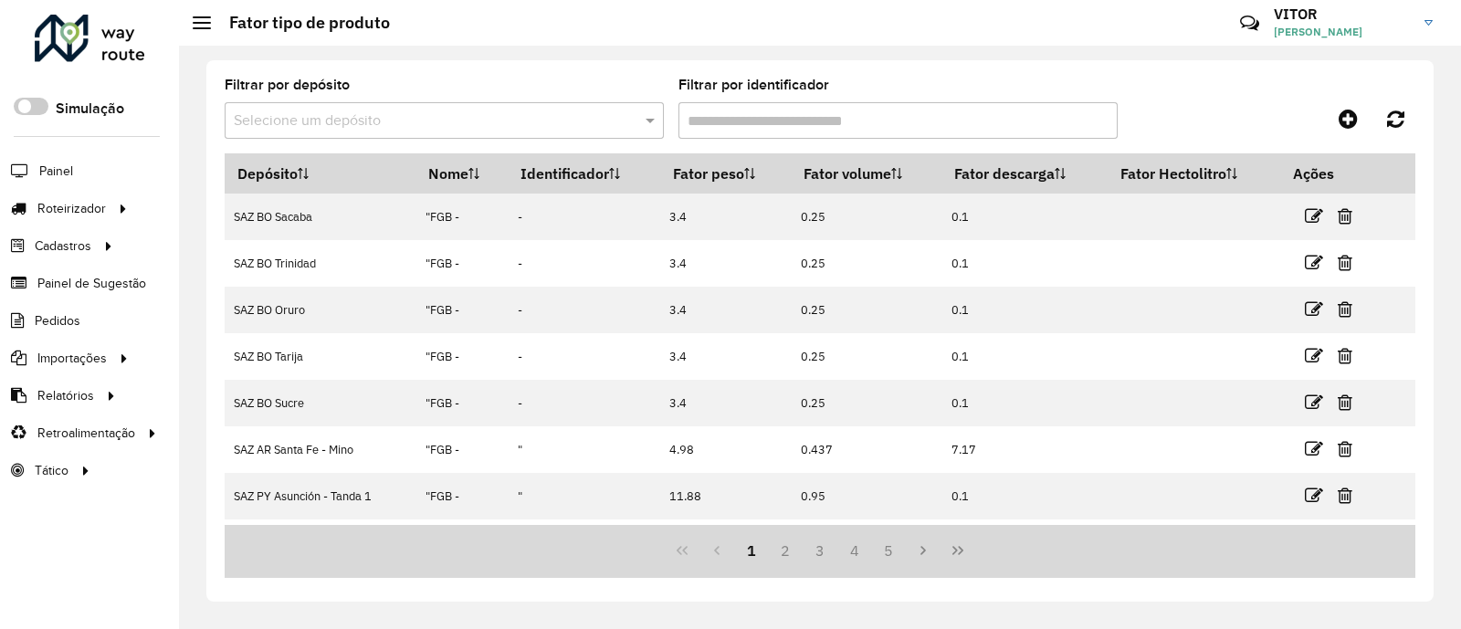
click at [824, 115] on input "Filtrar por identificador" at bounding box center [897, 120] width 439 height 37
type input "*"
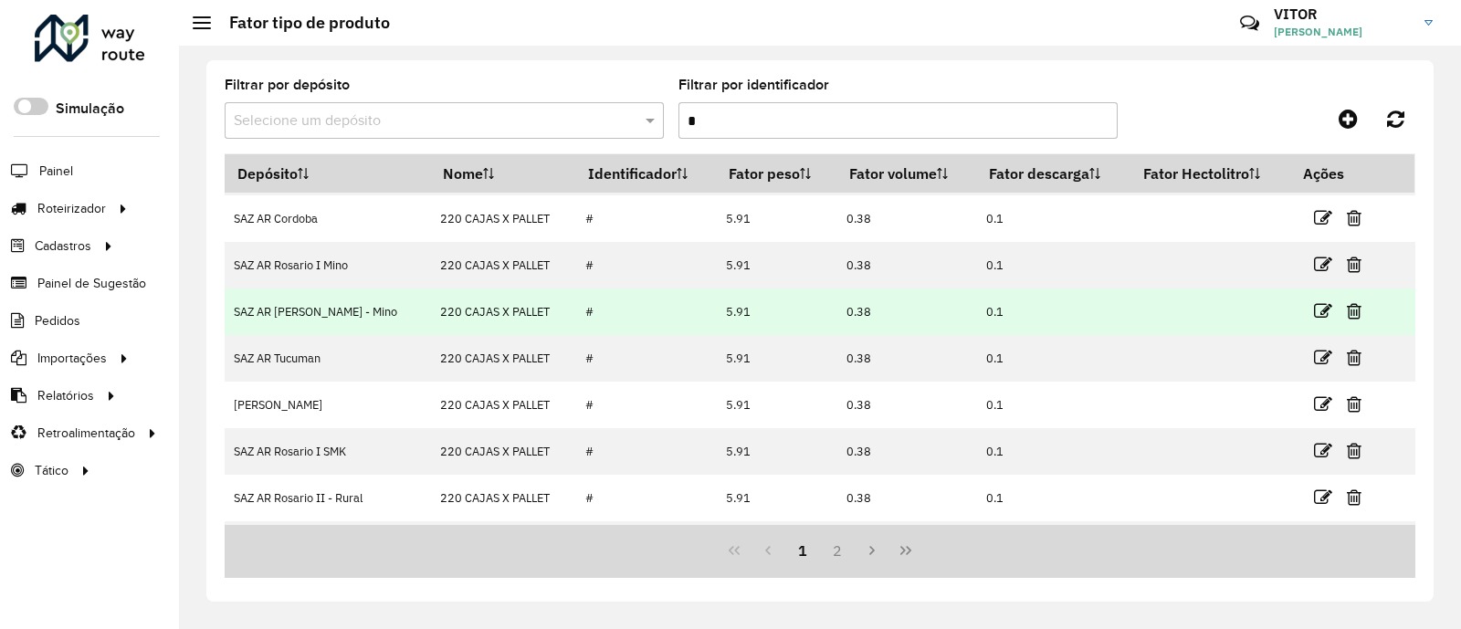
scroll to position [113, 0]
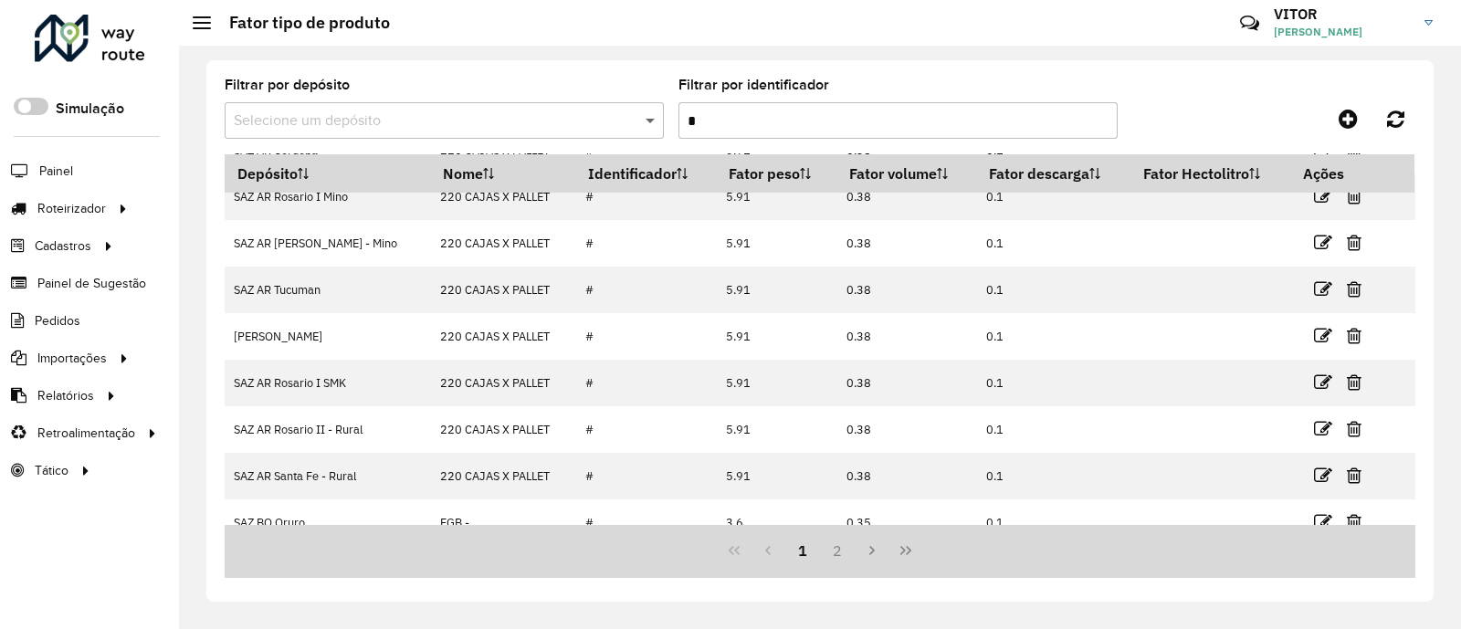
type input "*"
click at [643, 121] on span at bounding box center [652, 121] width 23 height 22
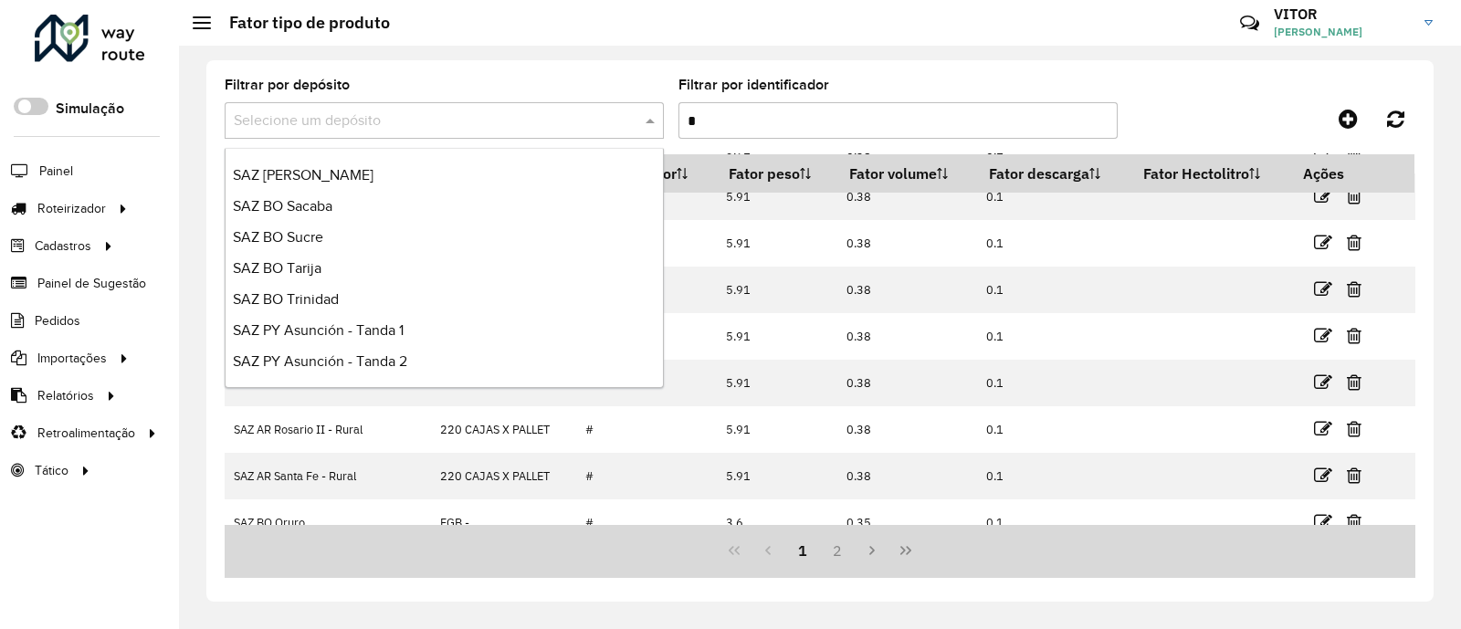
scroll to position [342, 0]
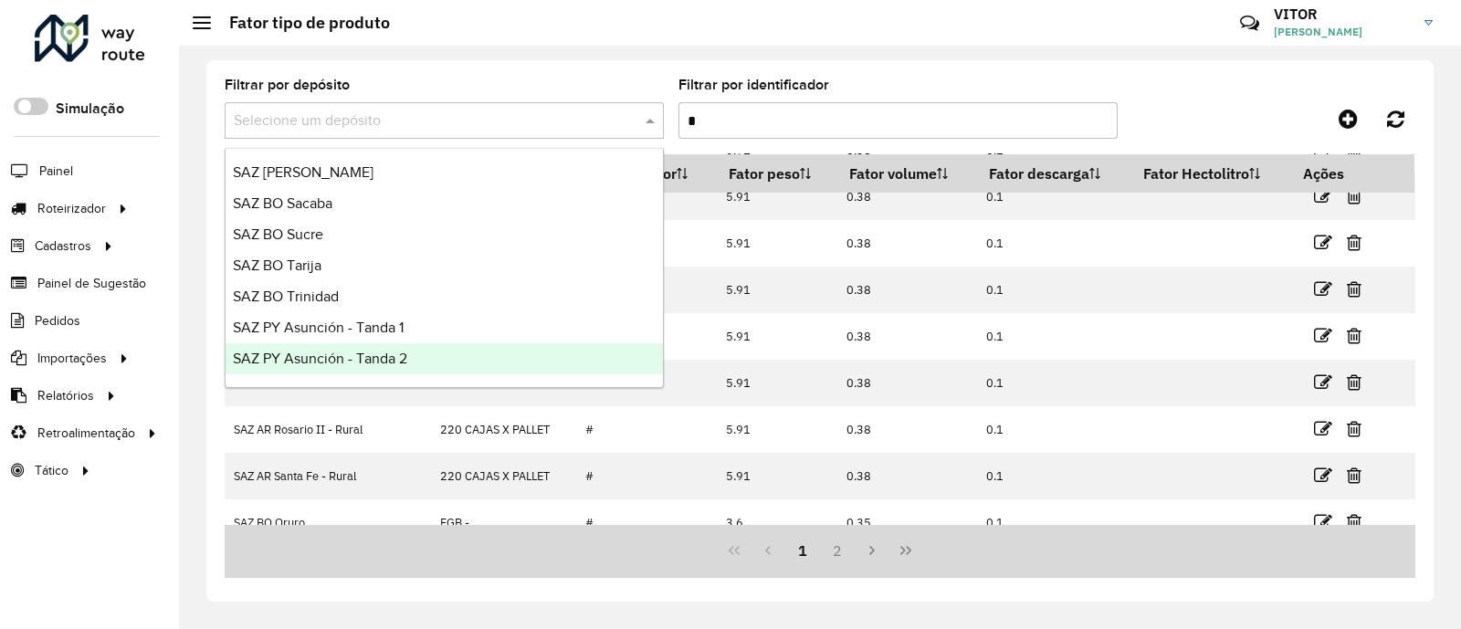
click at [425, 359] on div "SAZ PY Asunción - Tanda 2" at bounding box center [444, 358] width 437 height 31
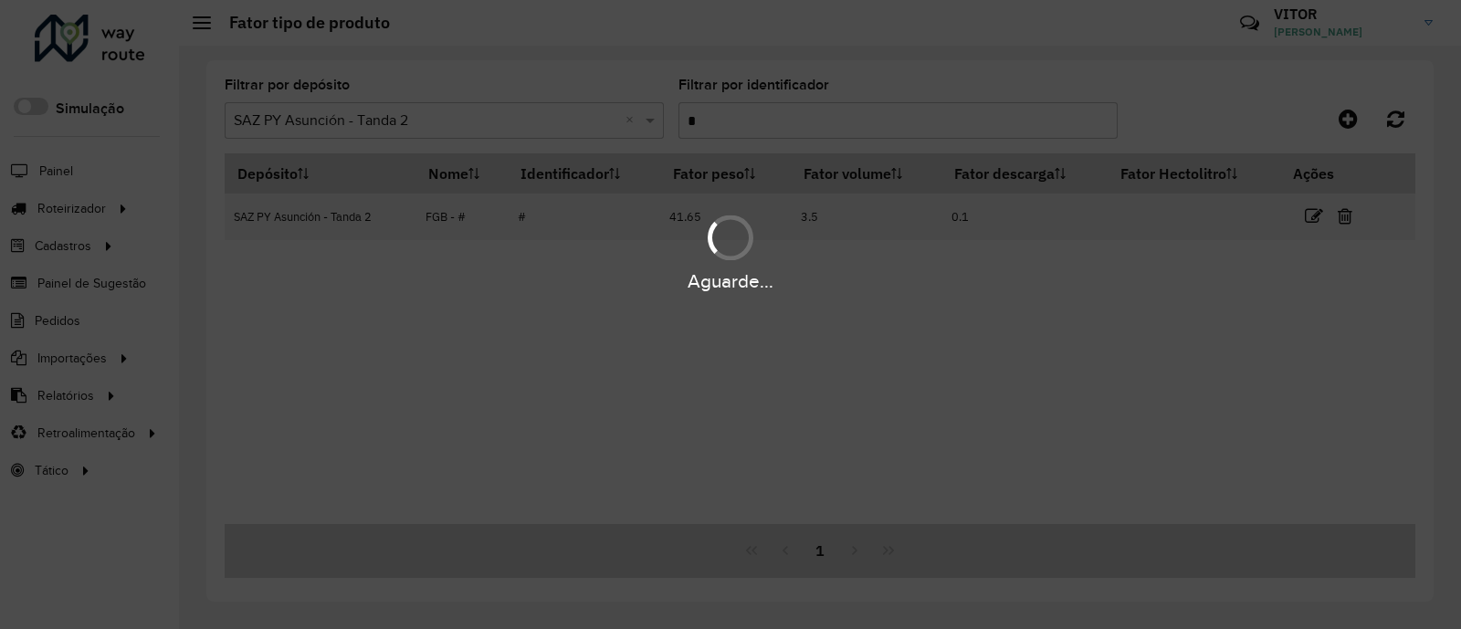
scroll to position [0, 0]
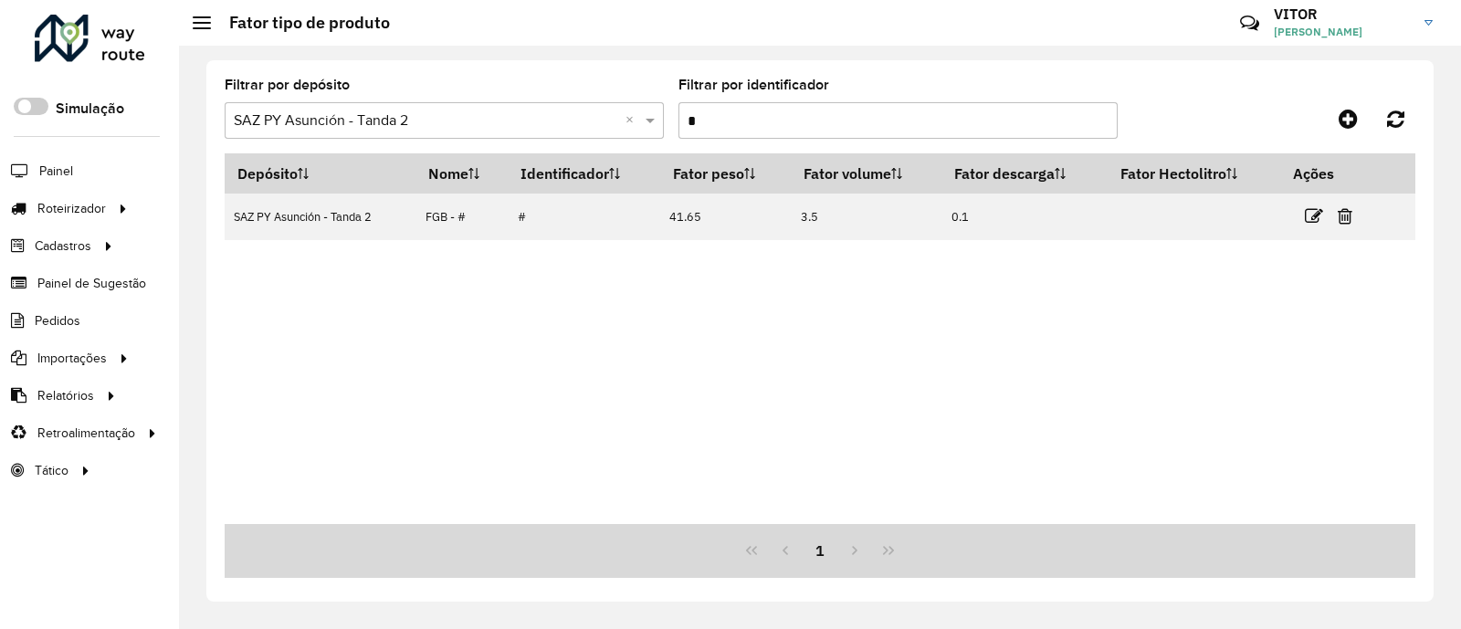
click at [1021, 383] on div "Depósito Nome Identificador Fator peso Fator volume Fator descarga Fator Hectol…" at bounding box center [820, 338] width 1191 height 371
click at [804, 385] on div "Depósito Nome Identificador Fator peso Fator volume Fator descarga Fator Hectol…" at bounding box center [820, 338] width 1191 height 371
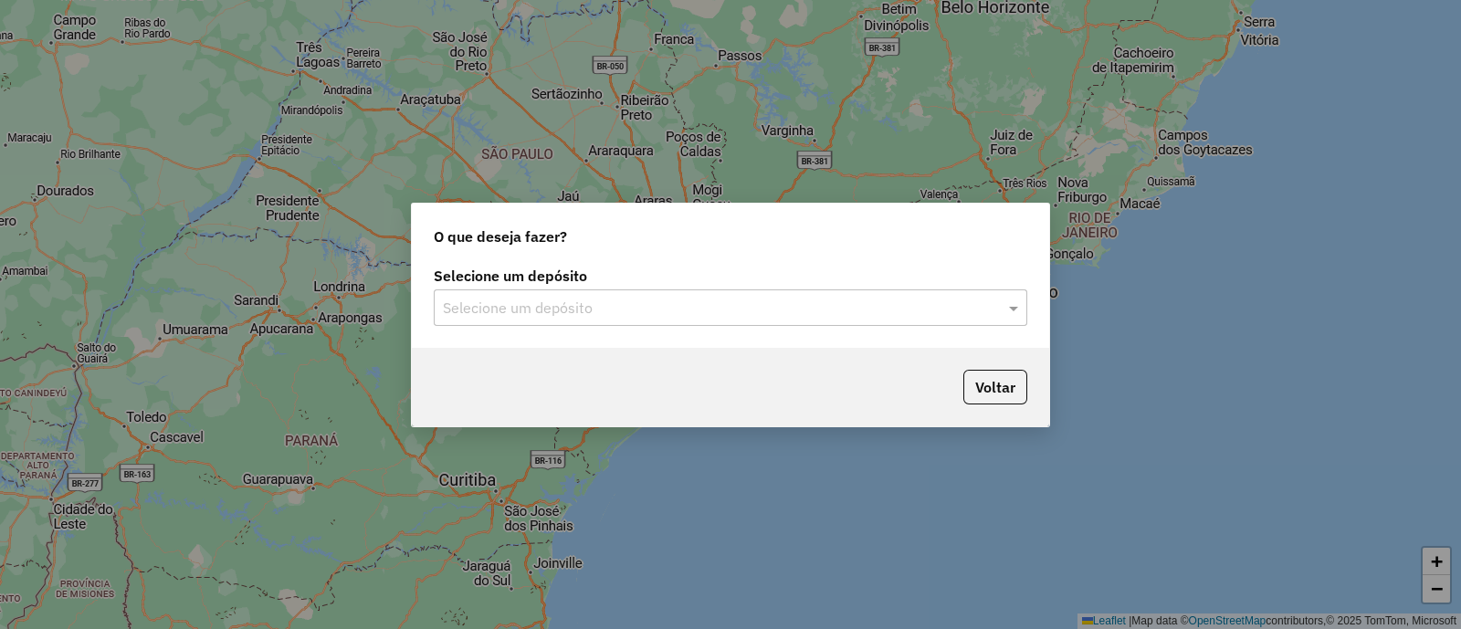
click at [595, 310] on input "text" at bounding box center [712, 309] width 539 height 22
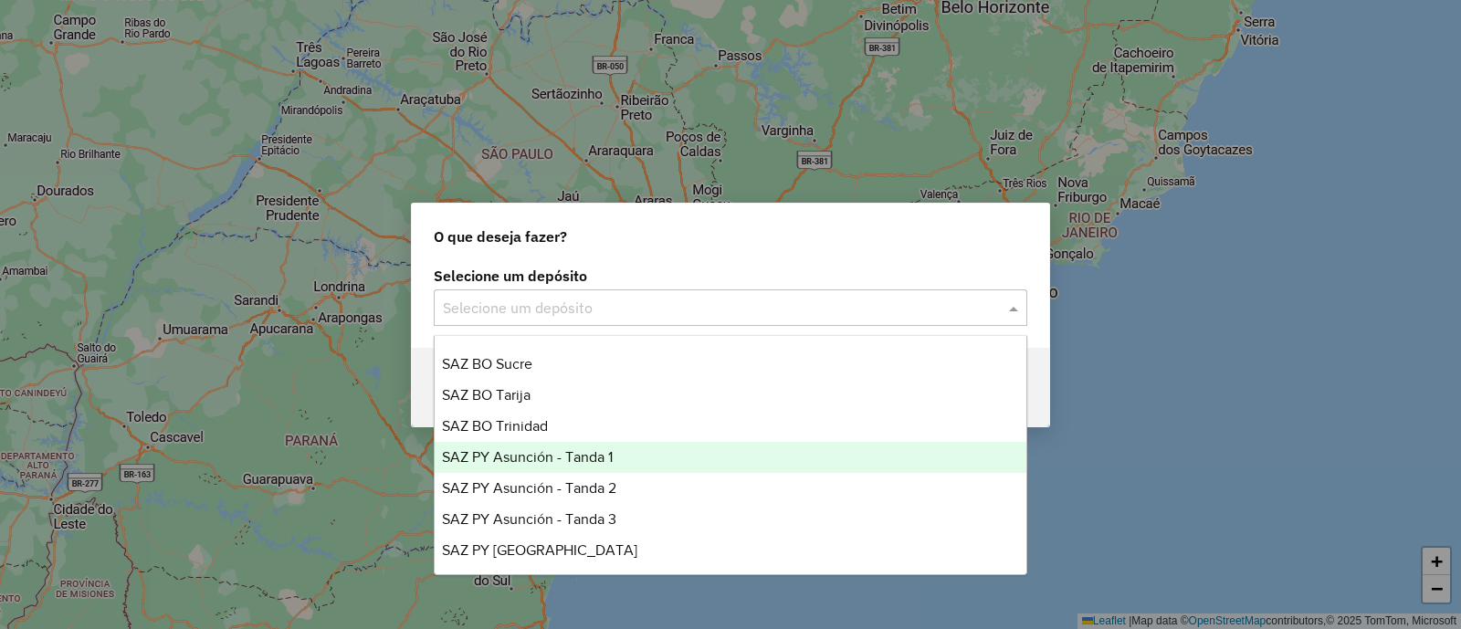
scroll to position [433, 0]
click at [610, 461] on span "SAZ PY Asunción - Tanda 2" at bounding box center [529, 455] width 174 height 16
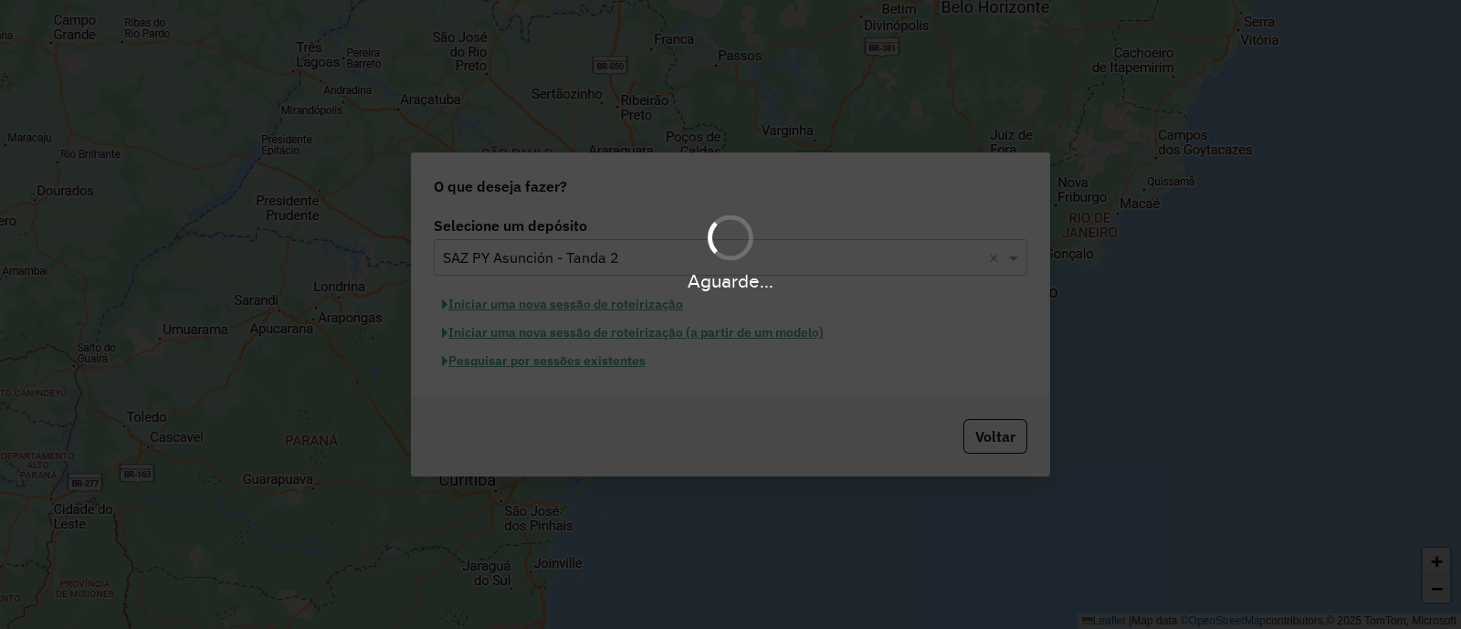
click at [623, 382] on div "Aguarde..." at bounding box center [730, 314] width 1461 height 629
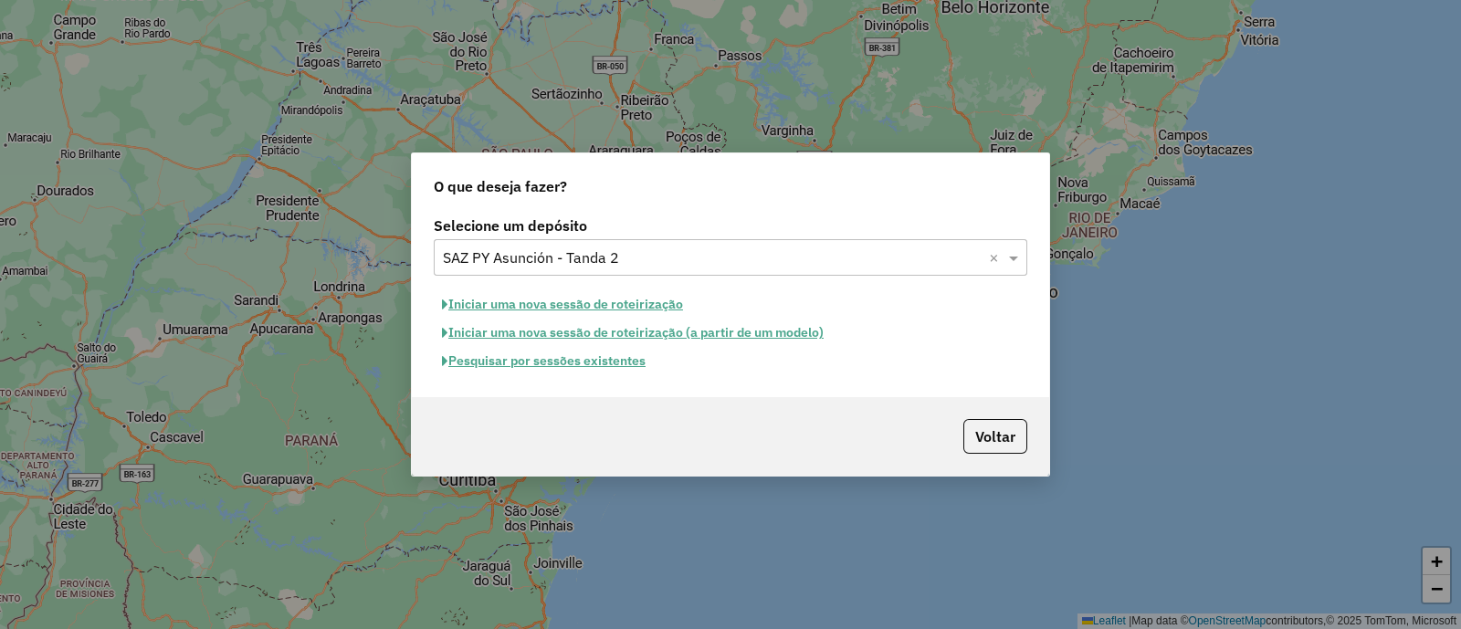
click at [530, 354] on button "Pesquisar por sessões existentes" at bounding box center [544, 361] width 220 height 28
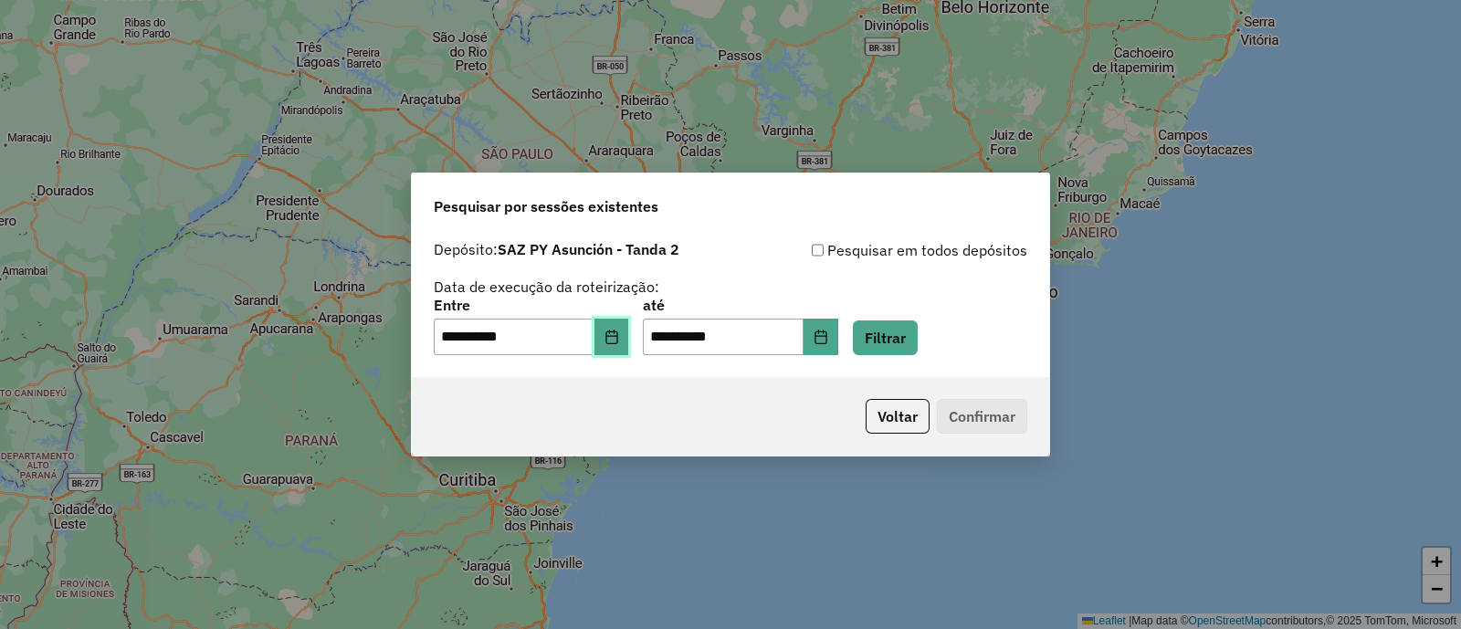
click at [619, 335] on icon "Choose Date" at bounding box center [612, 337] width 15 height 15
click at [950, 289] on div "**********" at bounding box center [731, 297] width 594 height 116
